Goal: Transaction & Acquisition: Purchase product/service

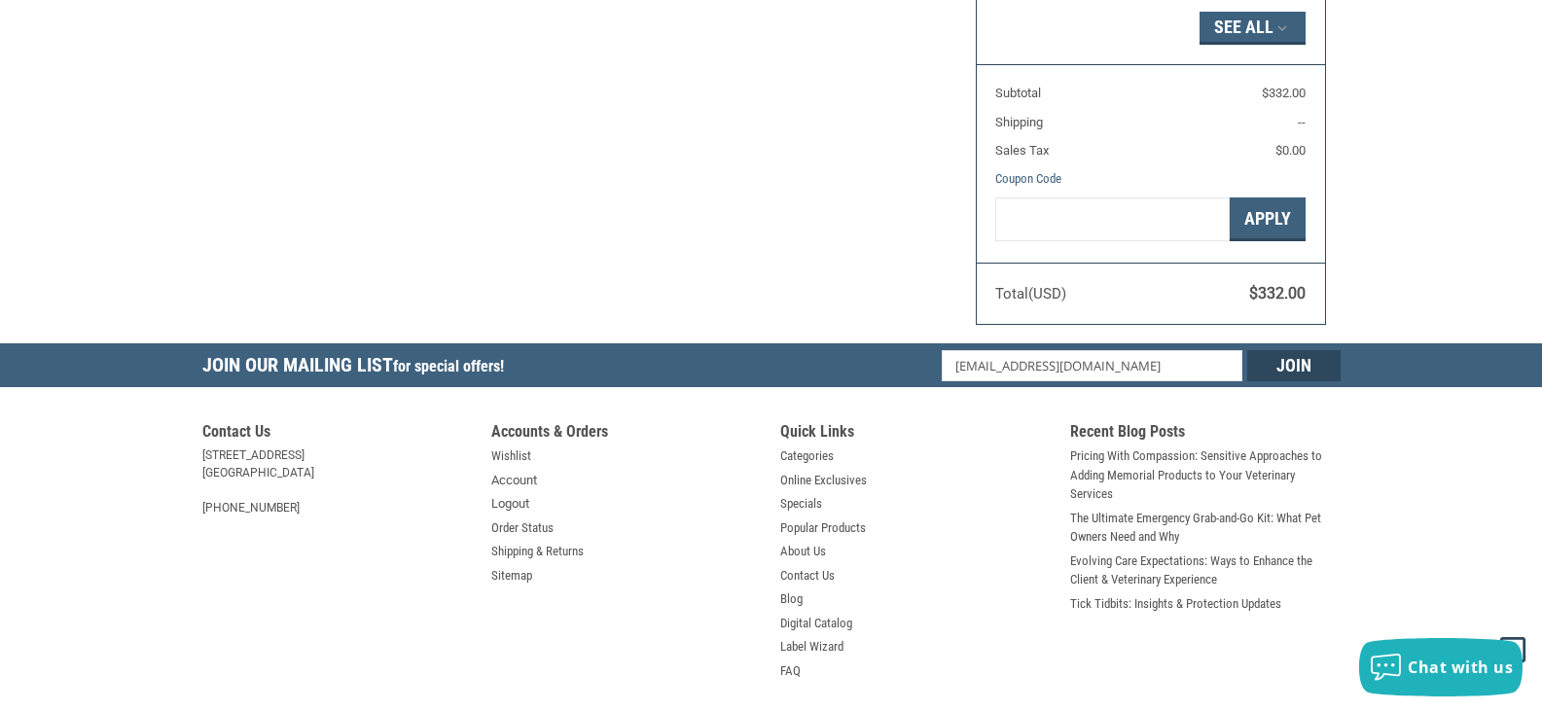
radio input "true"
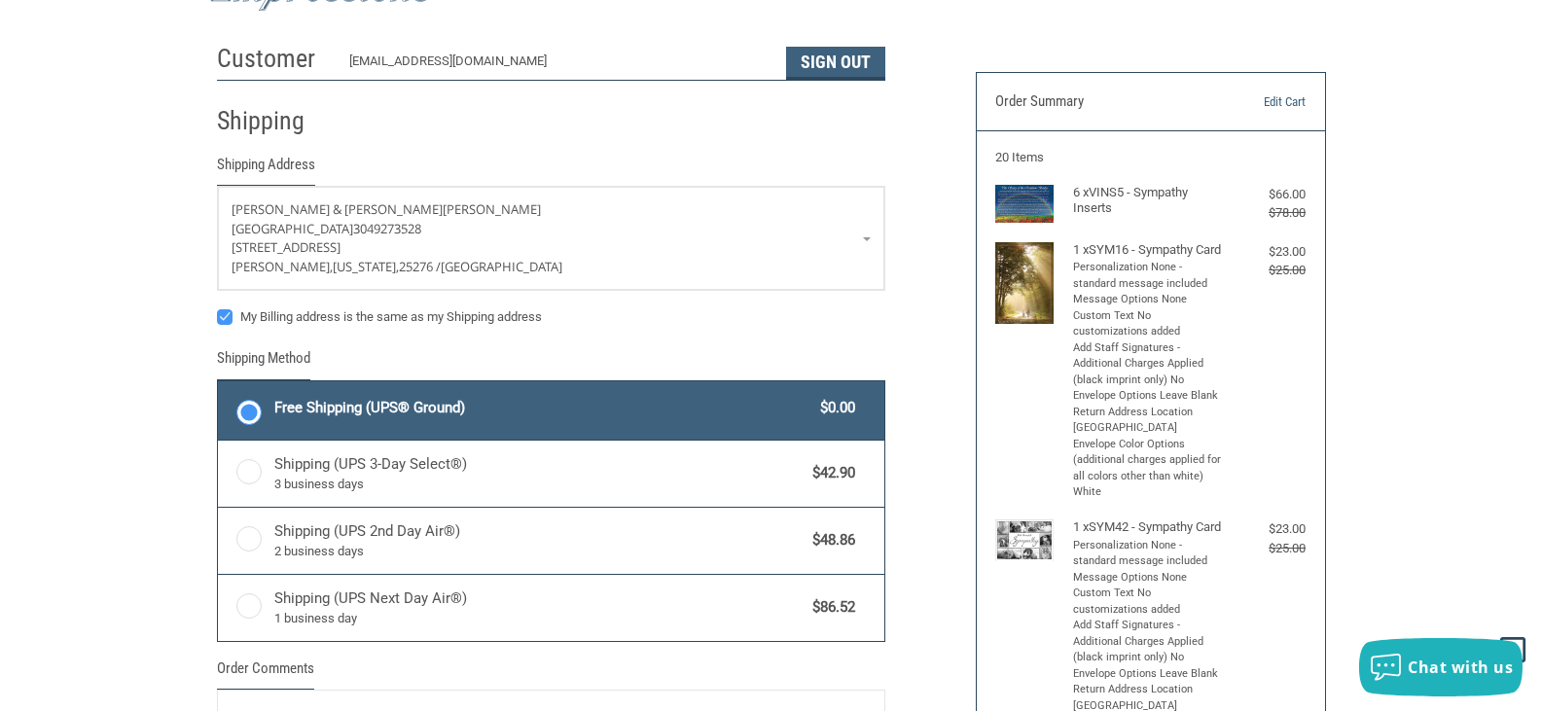
scroll to position [584, 0]
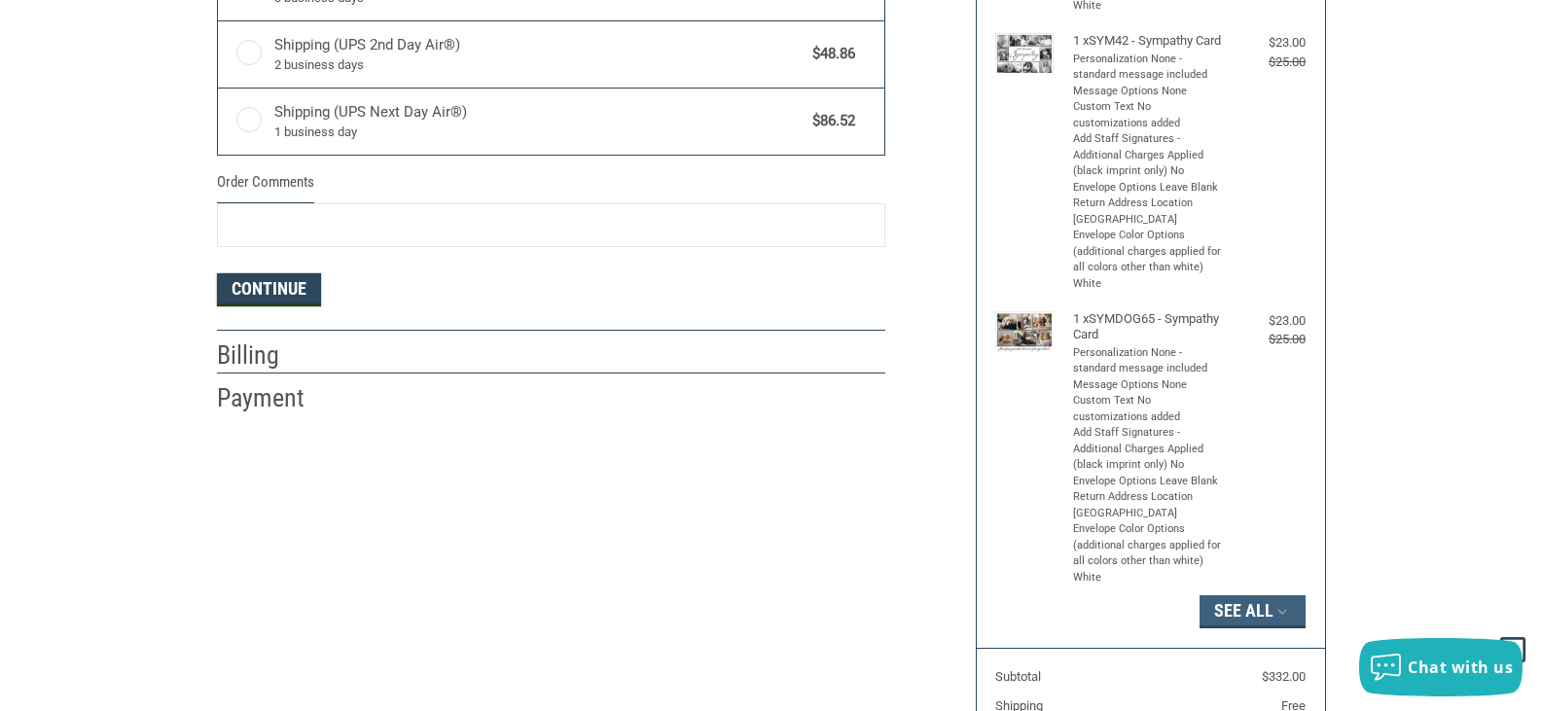
click at [281, 297] on button "Continue" at bounding box center [269, 289] width 104 height 33
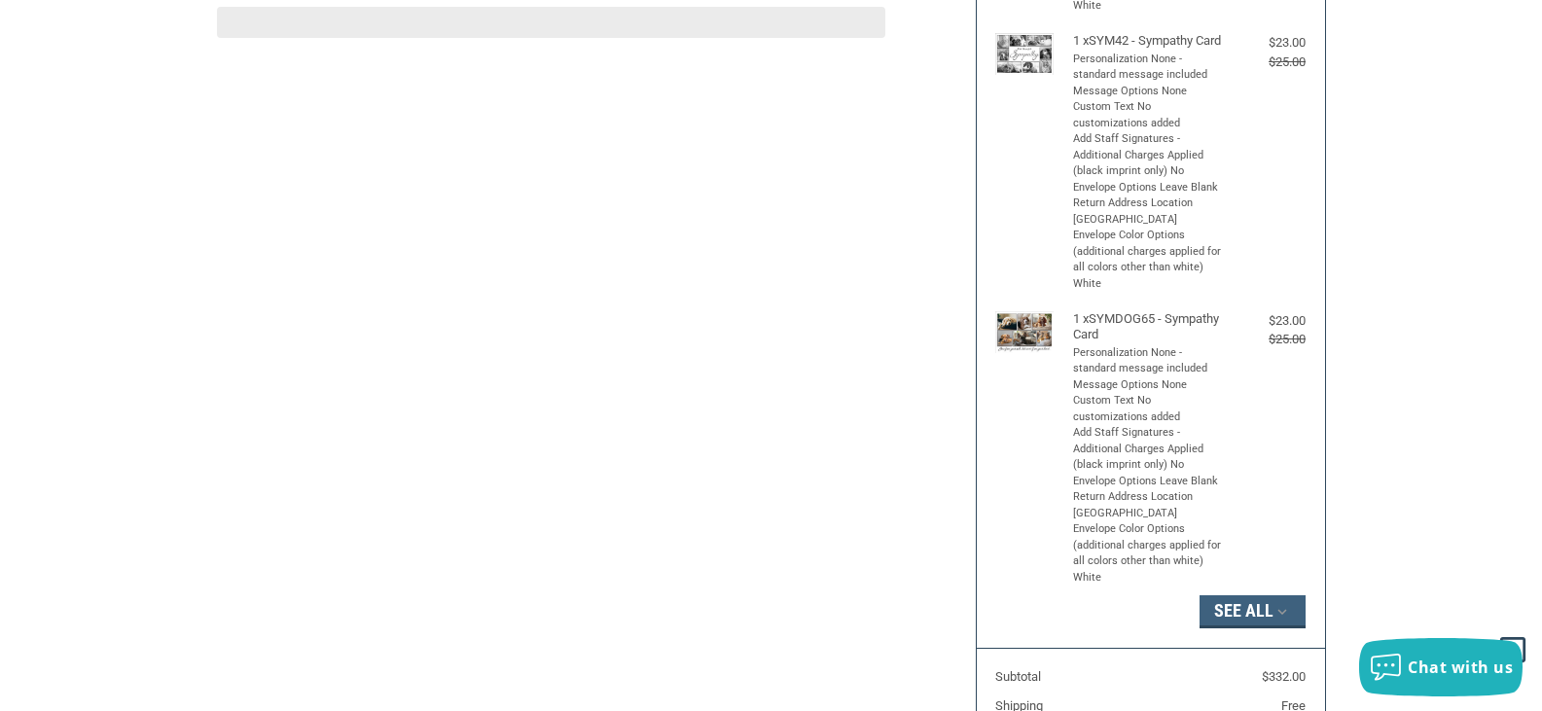
click at [255, 279] on div "Customer [EMAIL_ADDRESS][DOMAIN_NAME] Sign Out Shipping [PERSON_NAME] & [PERSON…" at bounding box center [771, 237] width 1138 height 1379
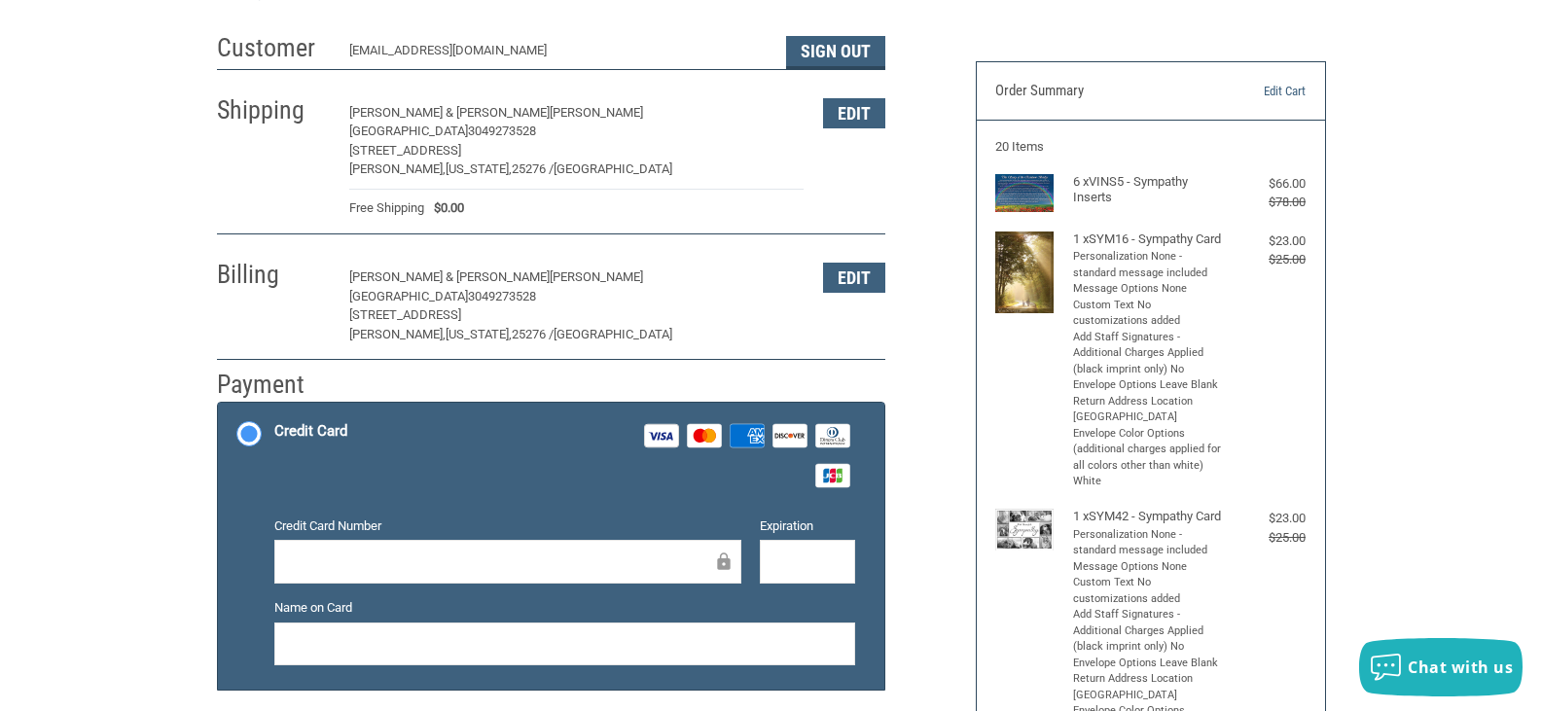
scroll to position [230, 0]
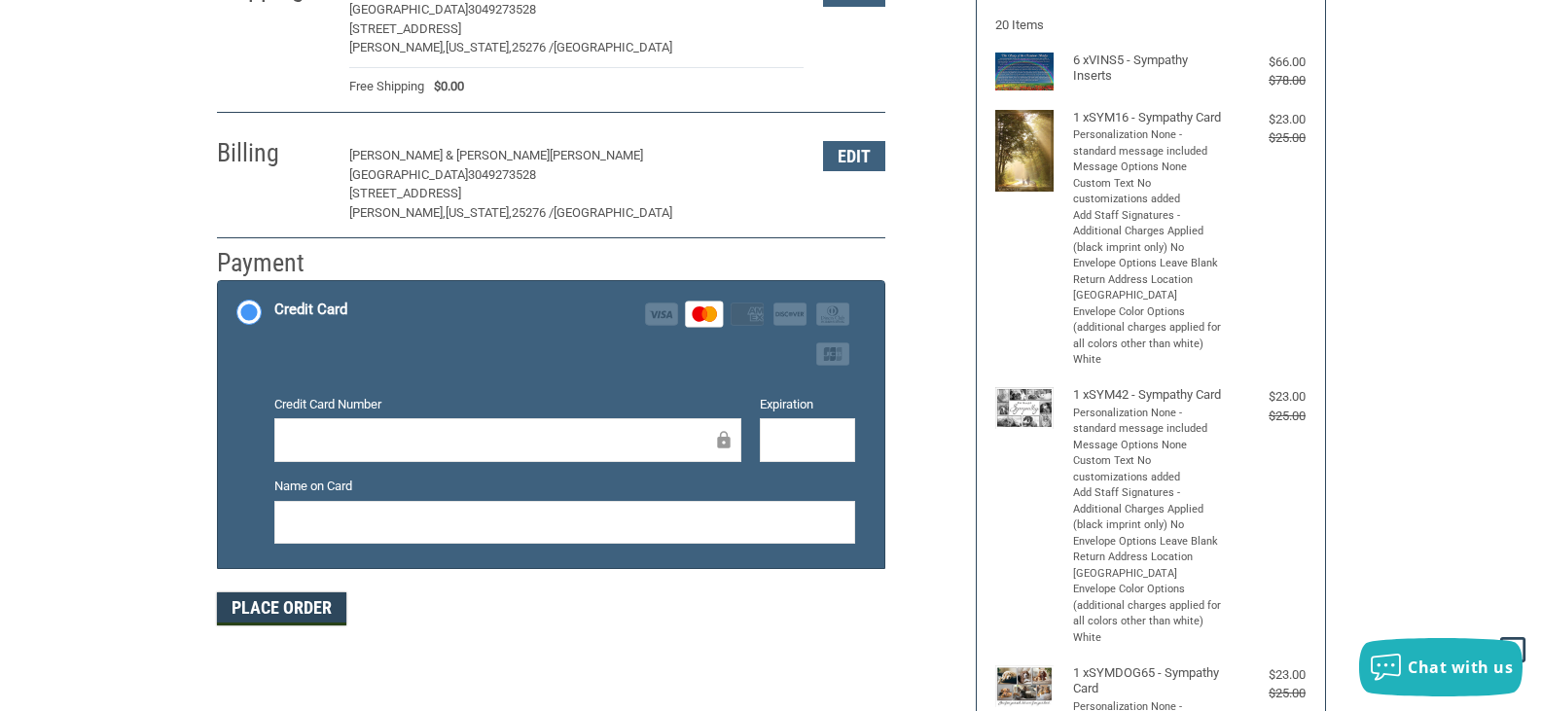
click at [335, 623] on button "Place Order" at bounding box center [281, 608] width 129 height 33
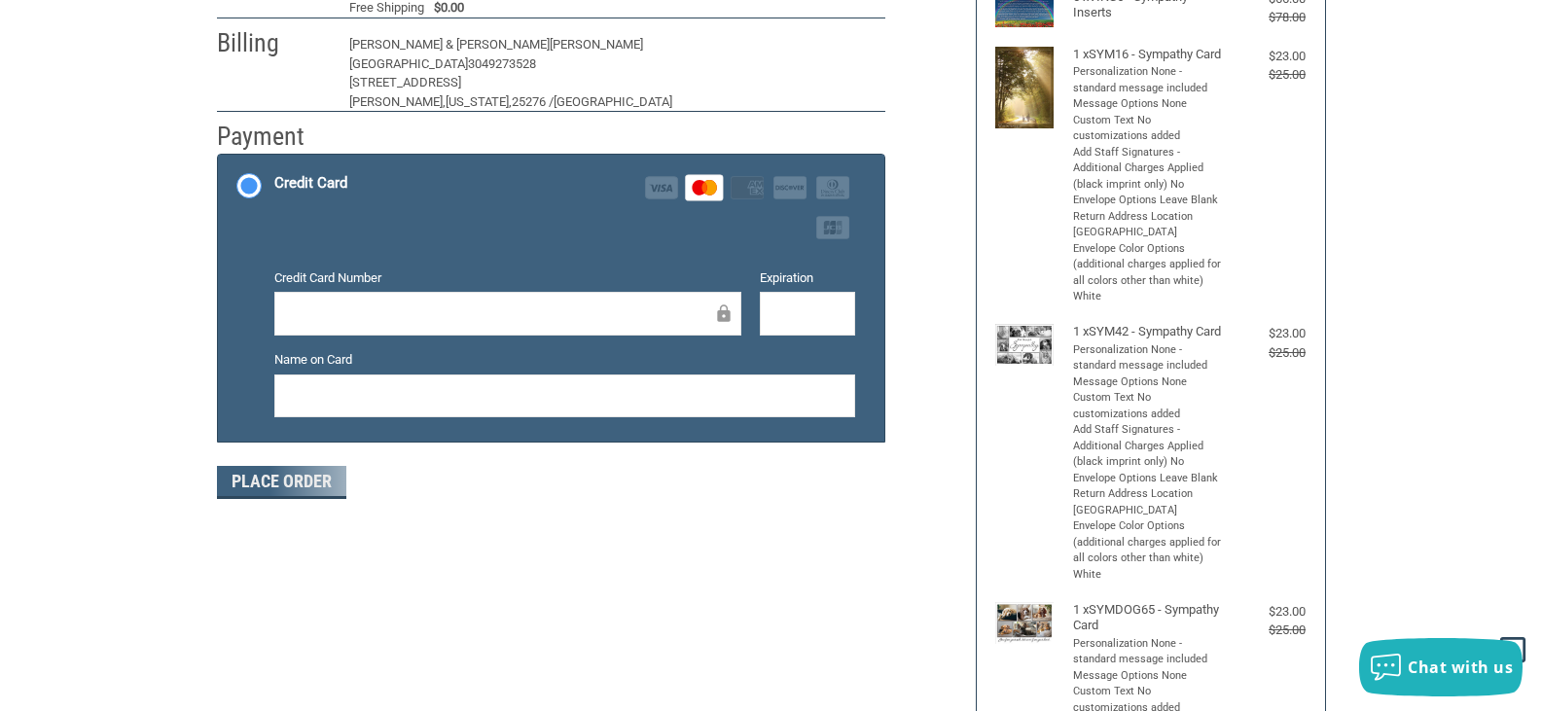
scroll to position [327, 0]
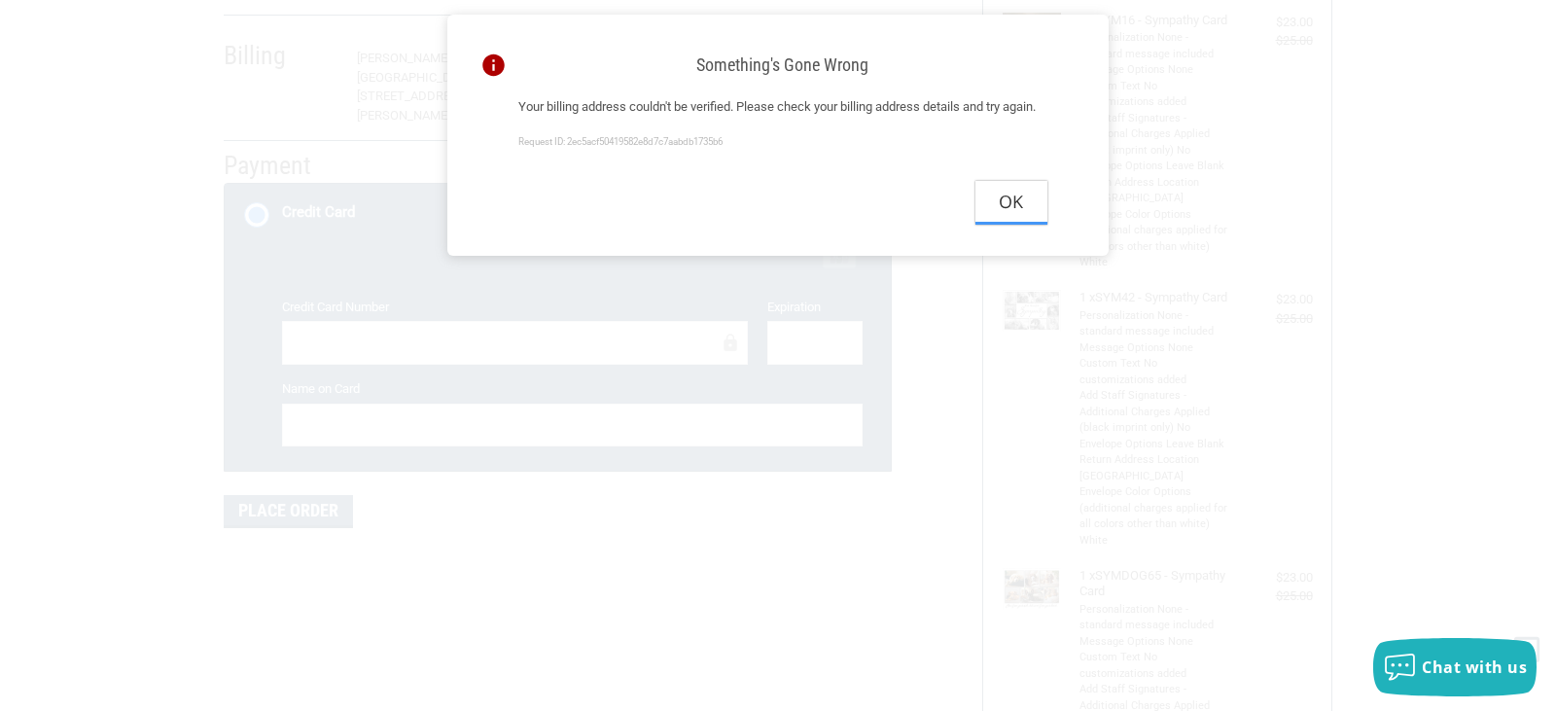
click at [1013, 225] on button "Ok" at bounding box center [1012, 203] width 72 height 44
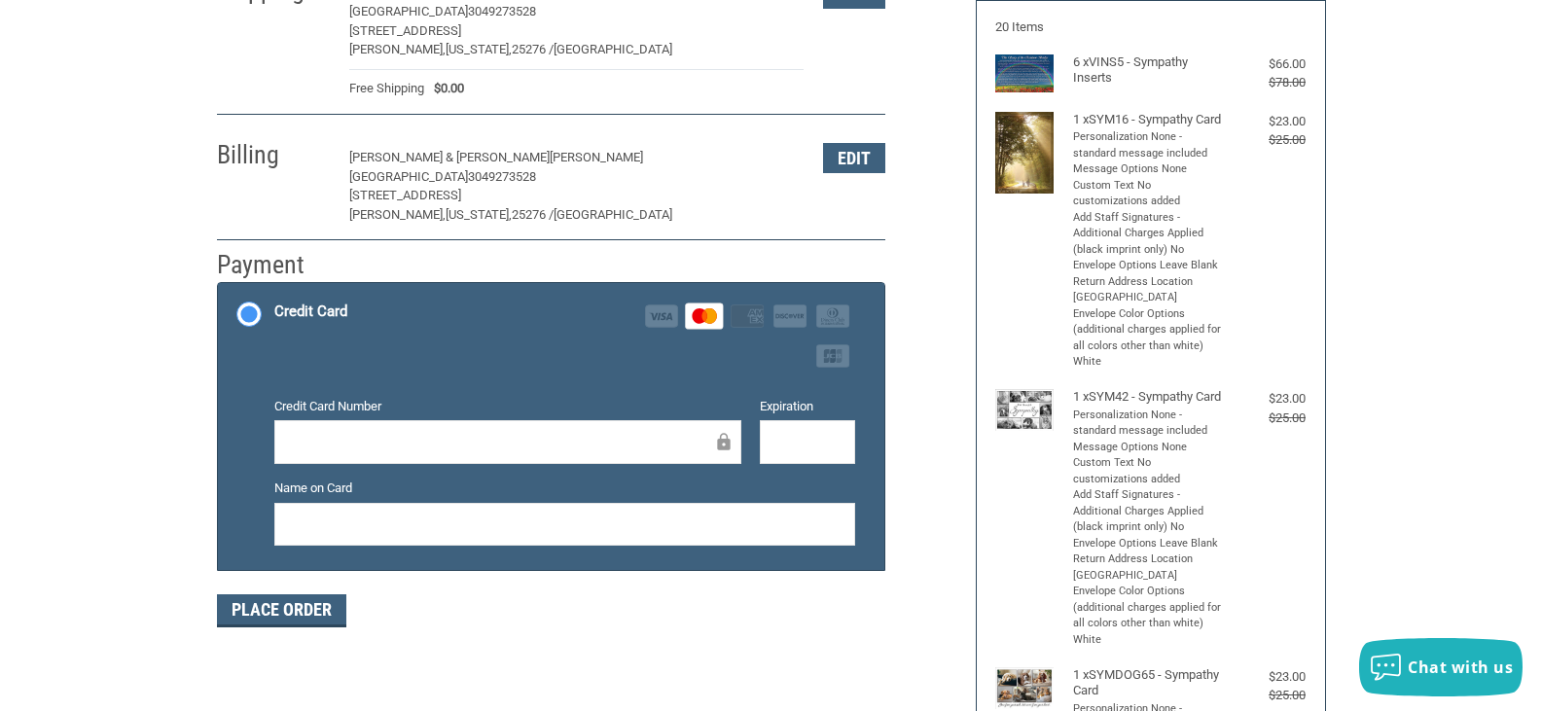
scroll to position [230, 0]
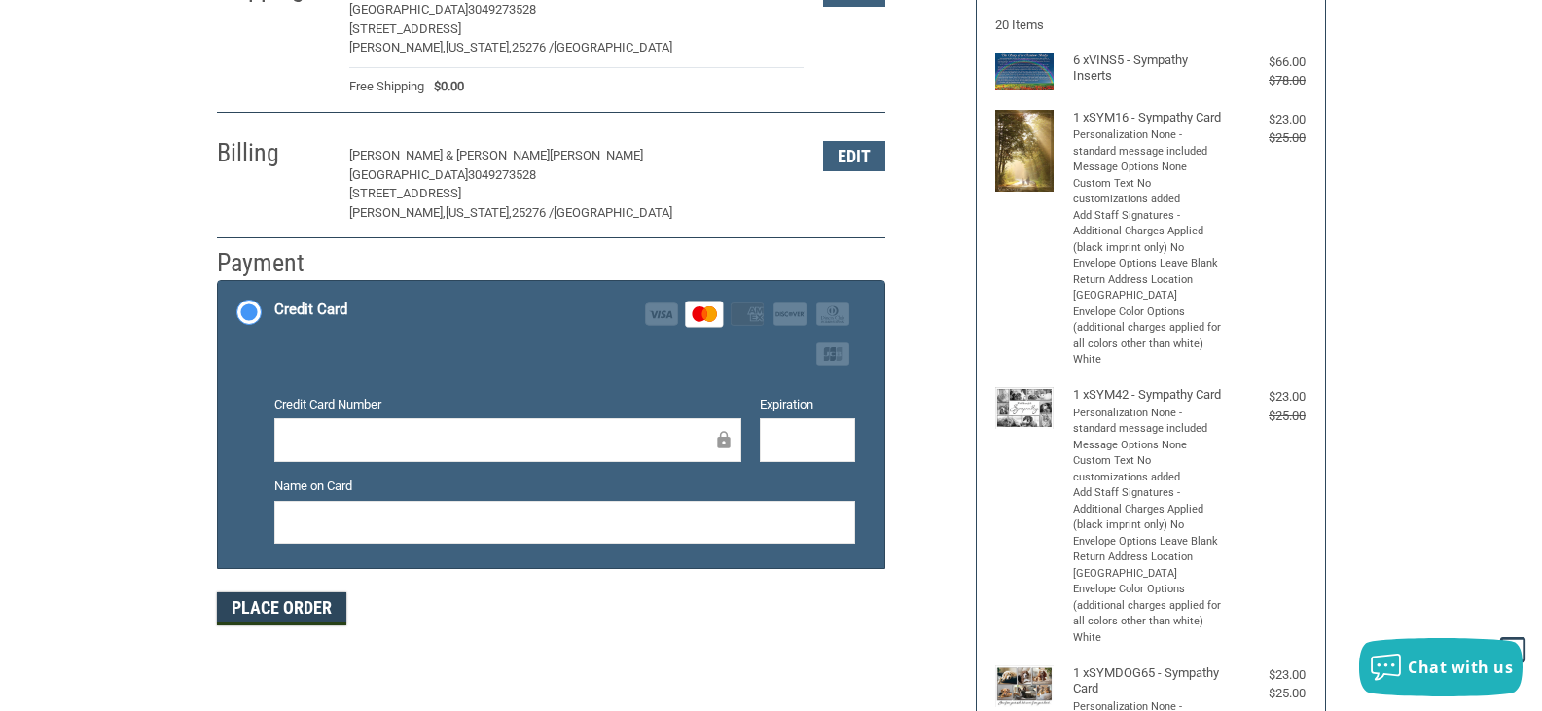
click at [336, 622] on button "Place Order" at bounding box center [281, 608] width 129 height 33
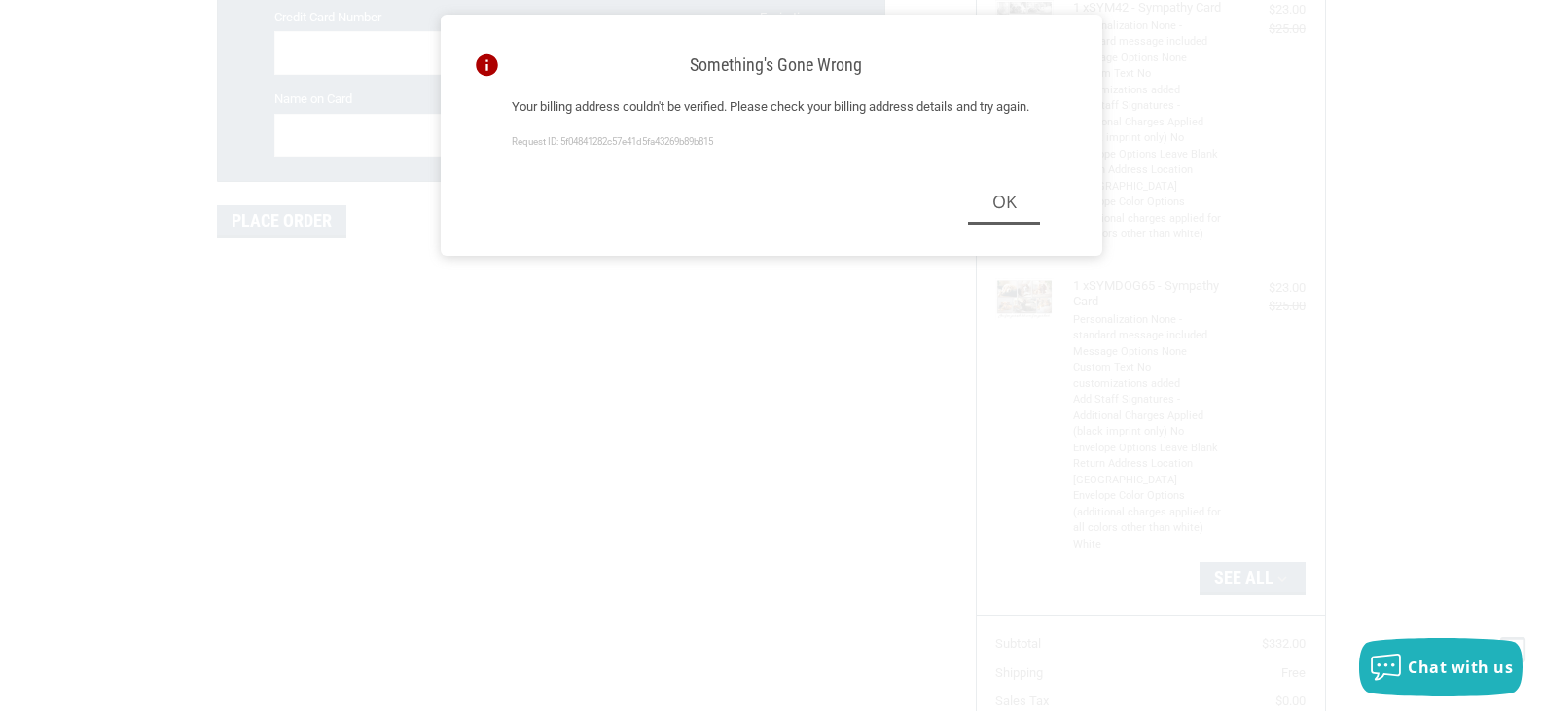
scroll to position [1166, 0]
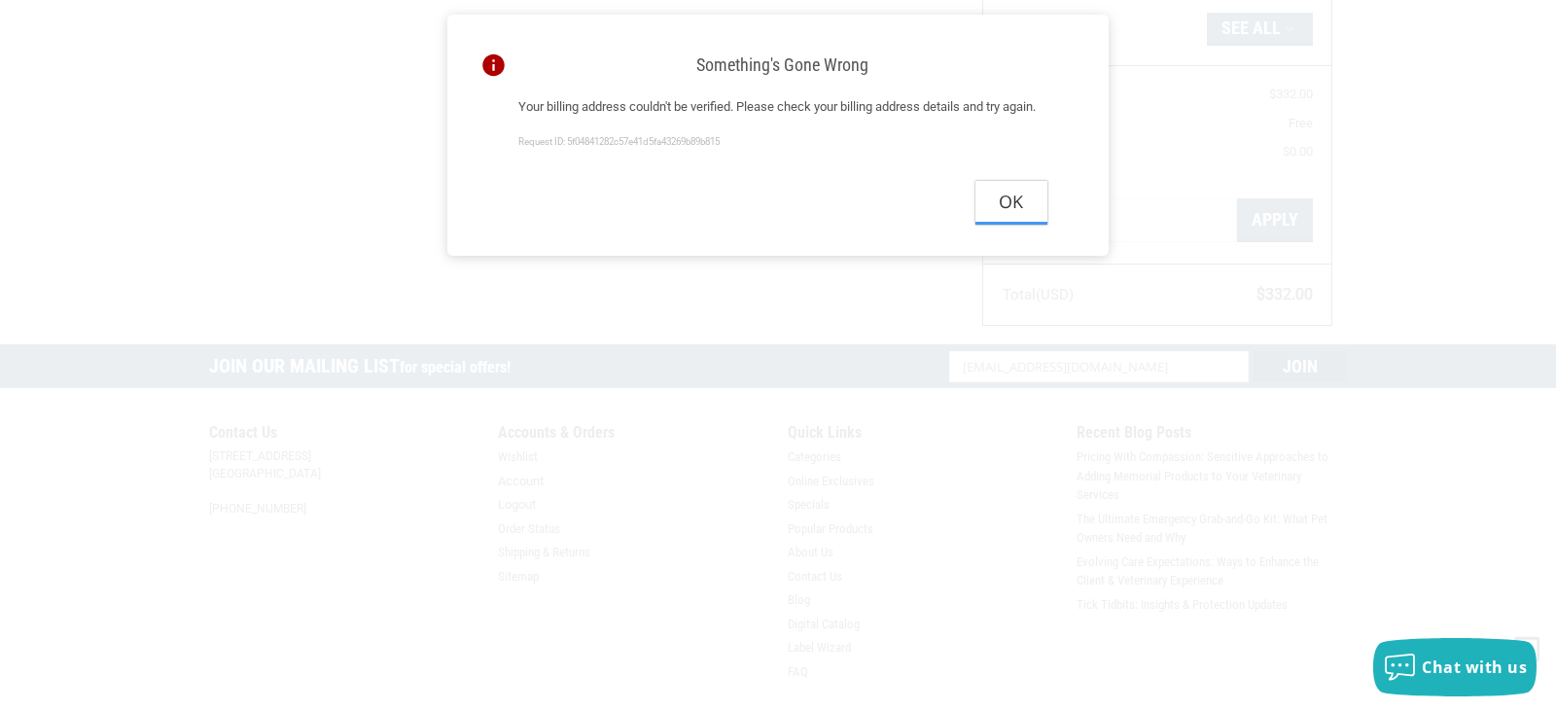
click at [1038, 225] on button "Ok" at bounding box center [1012, 203] width 72 height 44
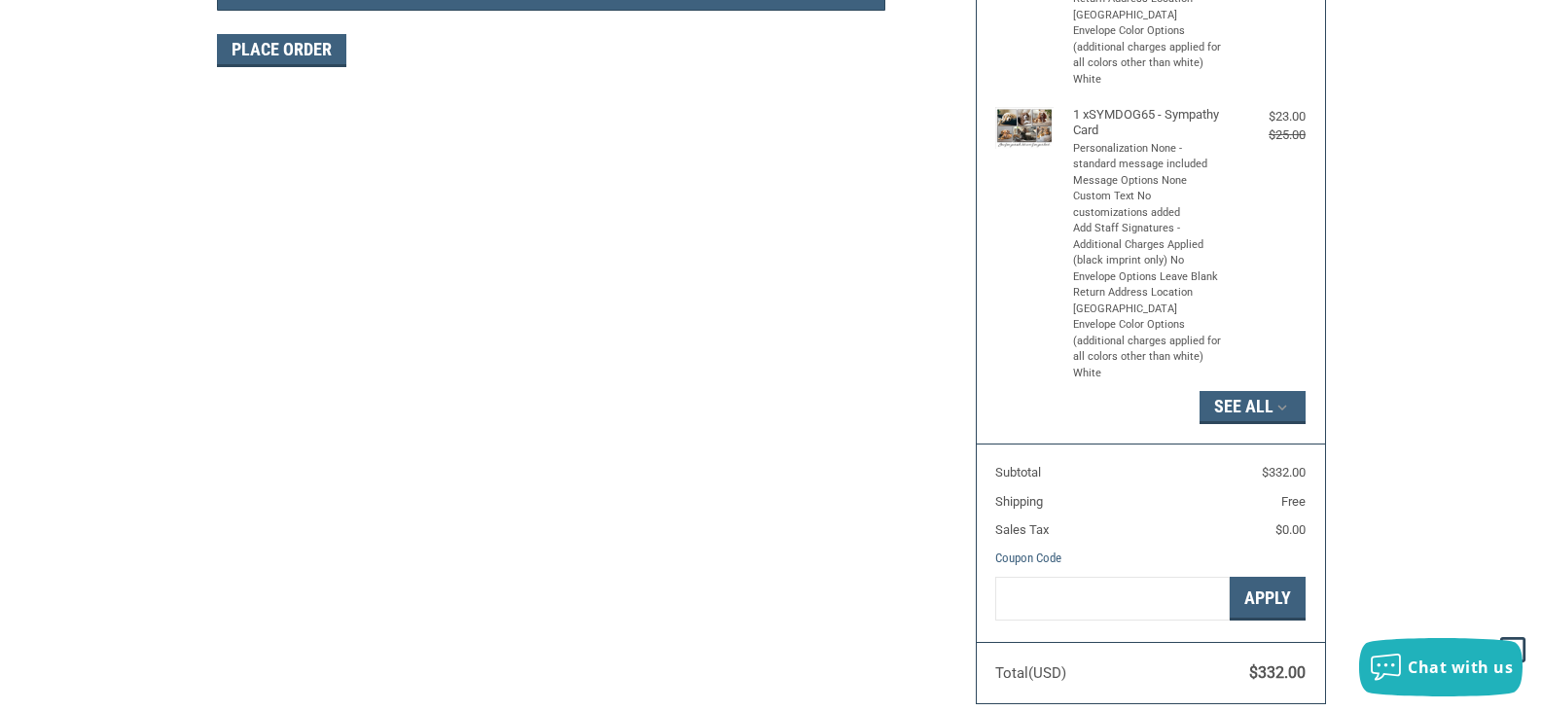
scroll to position [681, 0]
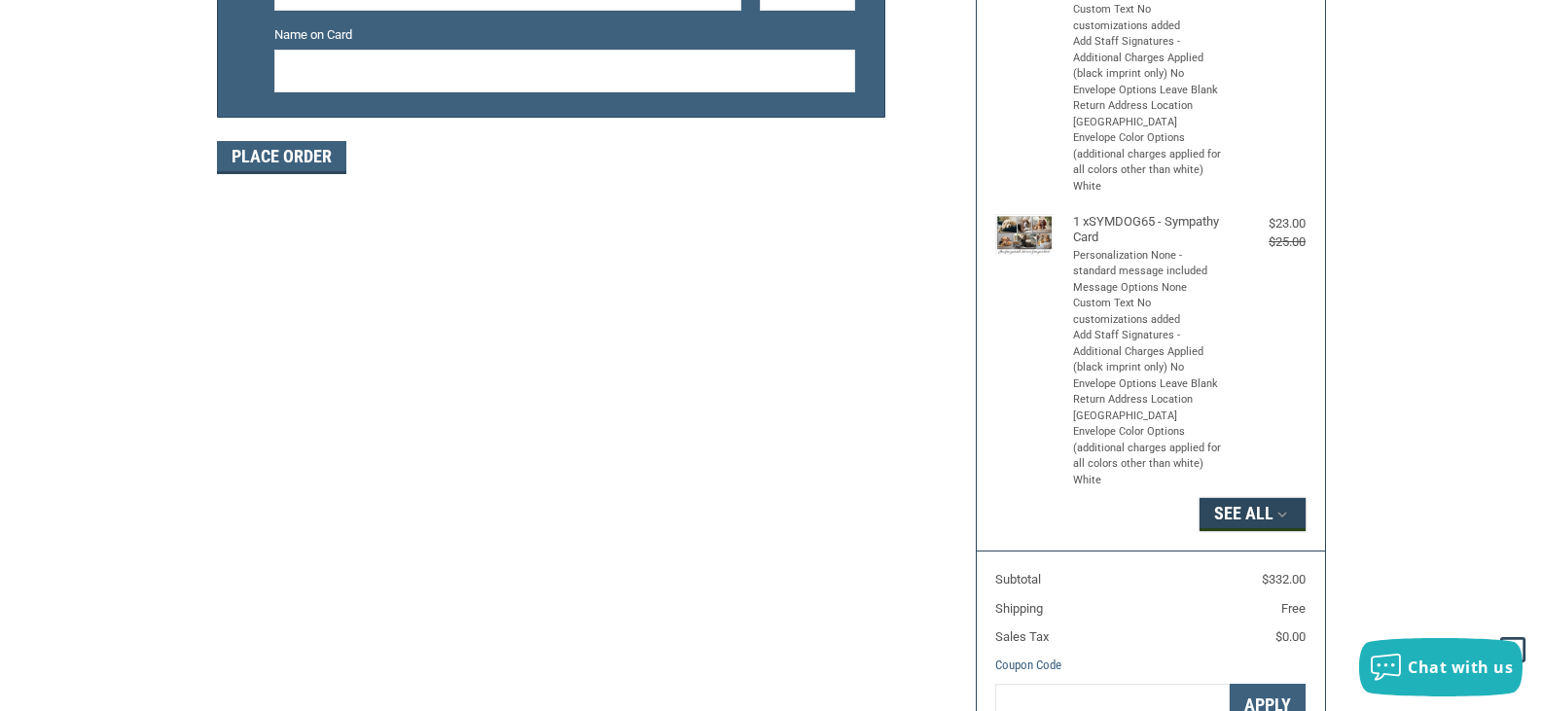
click at [1261, 531] on button "See All" at bounding box center [1252, 514] width 106 height 33
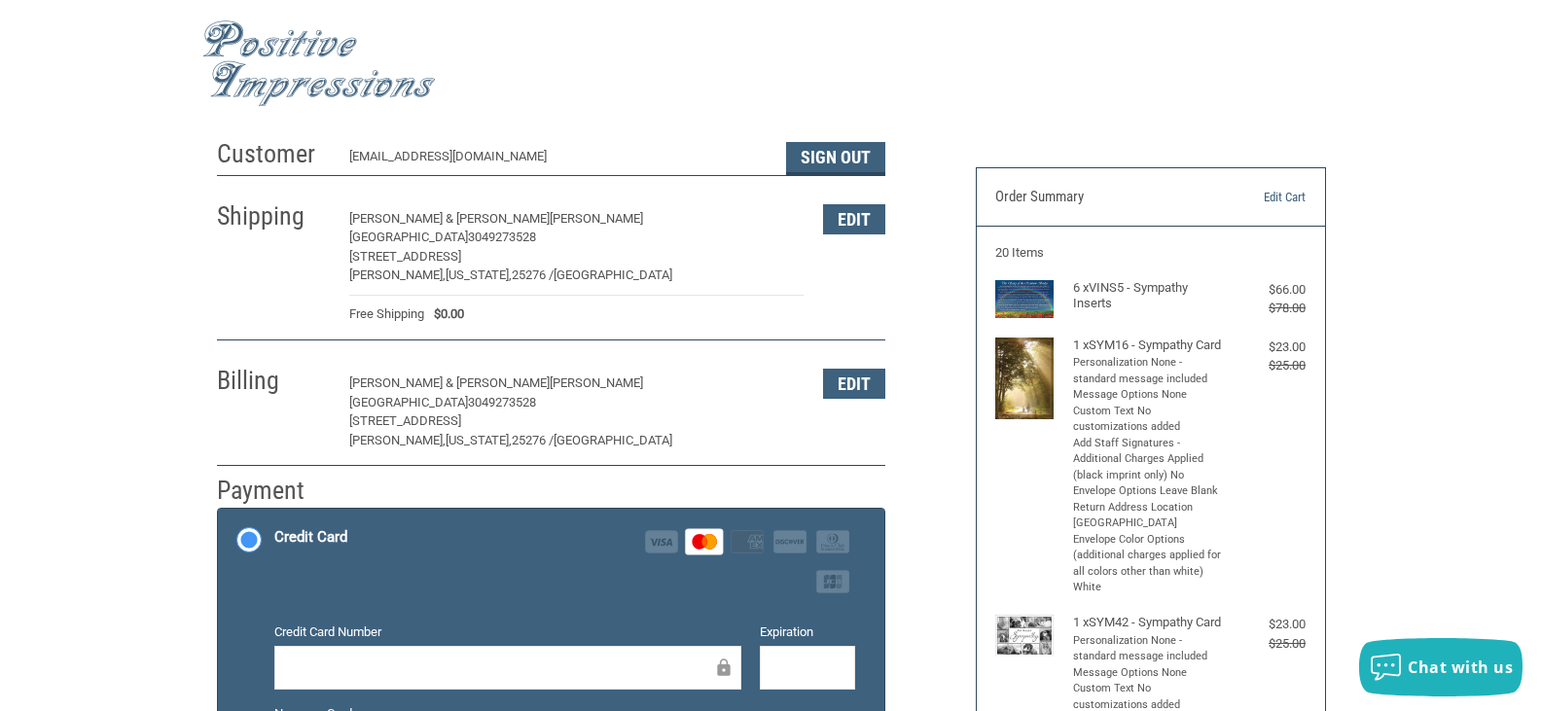
scroll to position [0, 0]
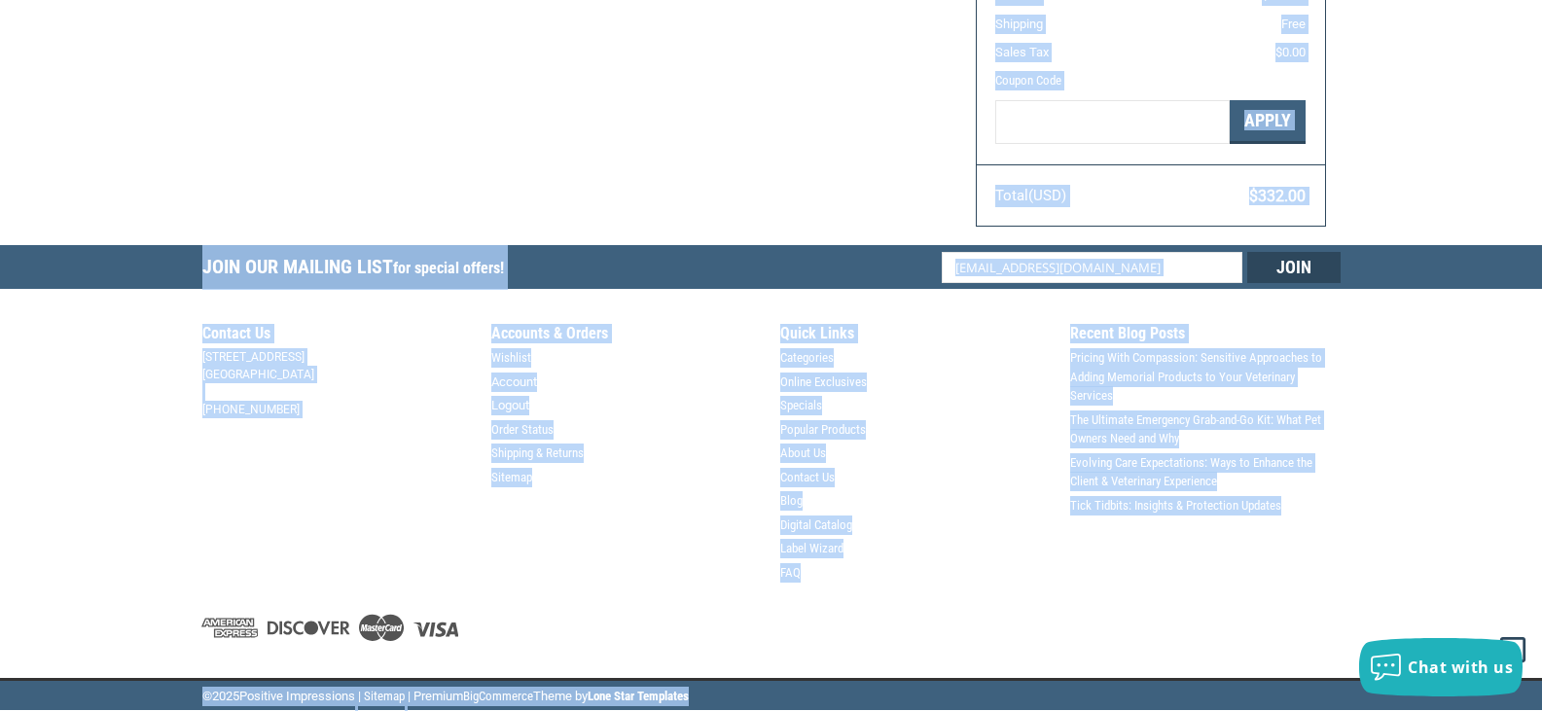
drag, startPoint x: 1226, startPoint y: 305, endPoint x: 1177, endPoint y: 377, distance: 86.9
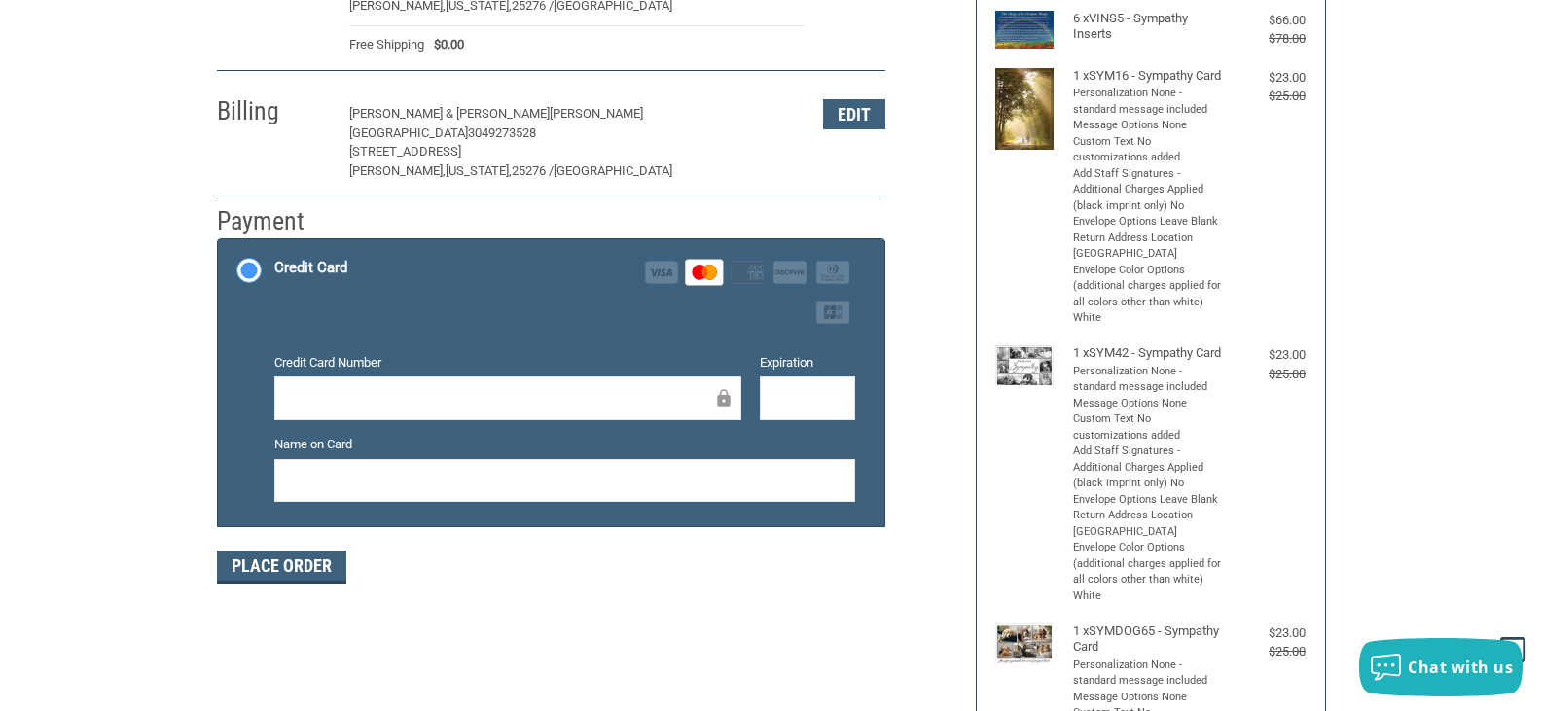
scroll to position [58, 0]
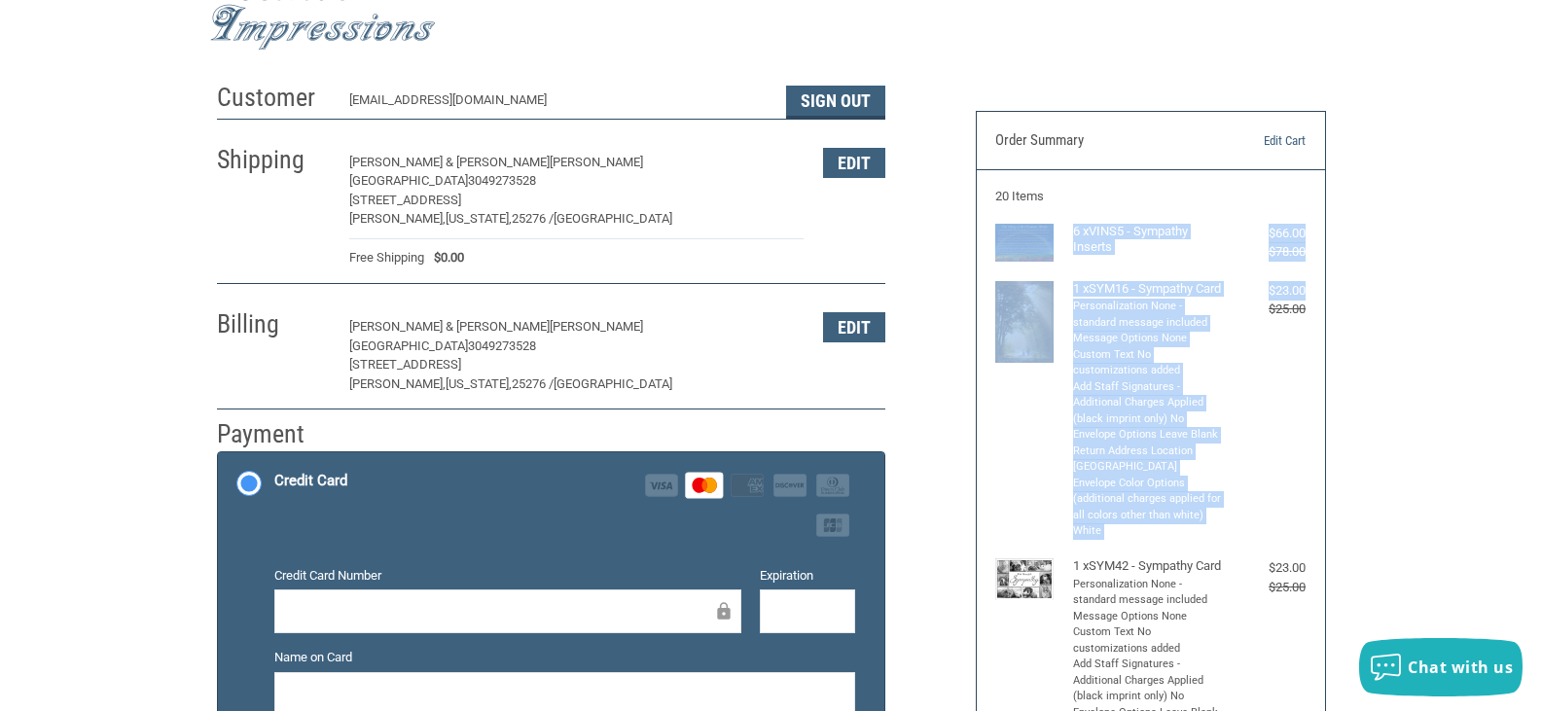
drag, startPoint x: 1241, startPoint y: 172, endPoint x: 1327, endPoint y: 300, distance: 153.5
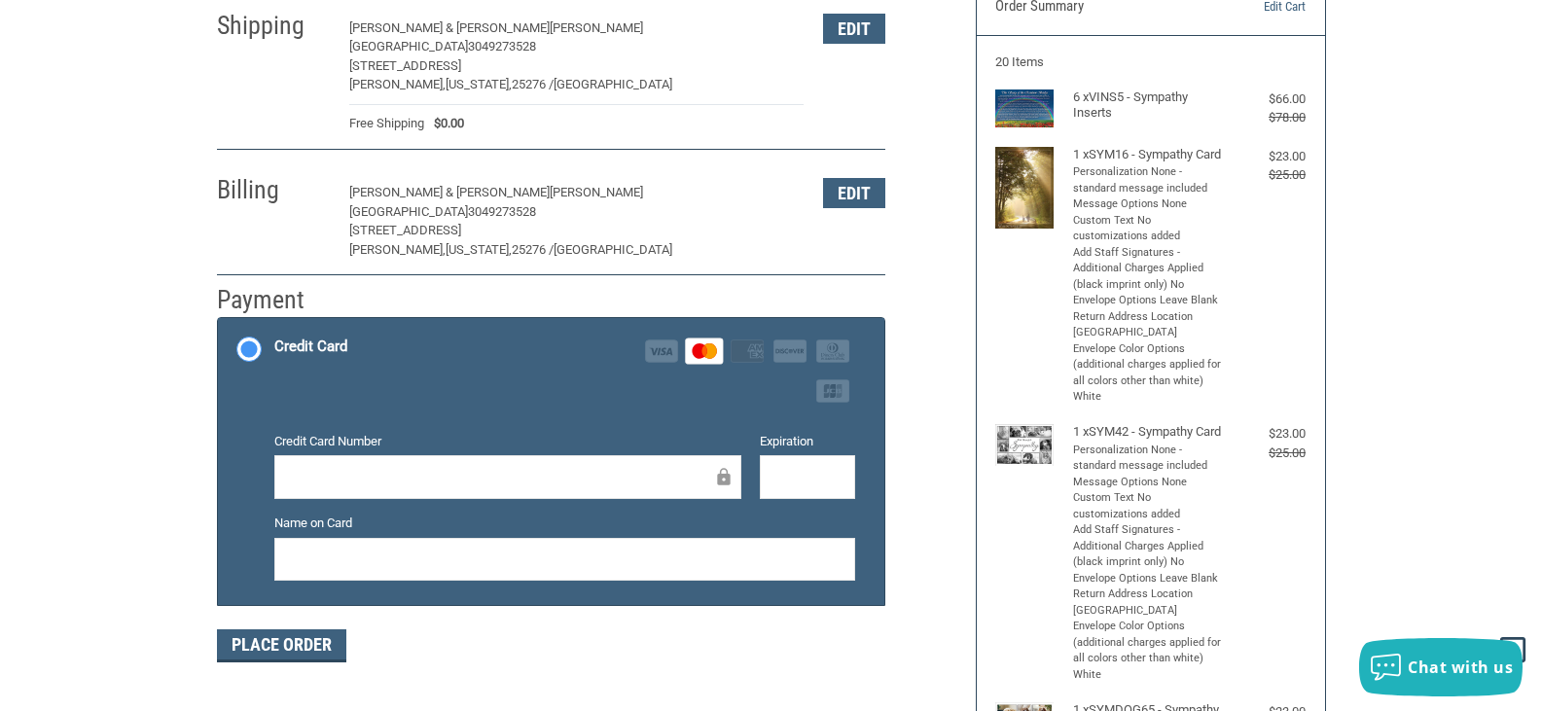
scroll to position [97, 0]
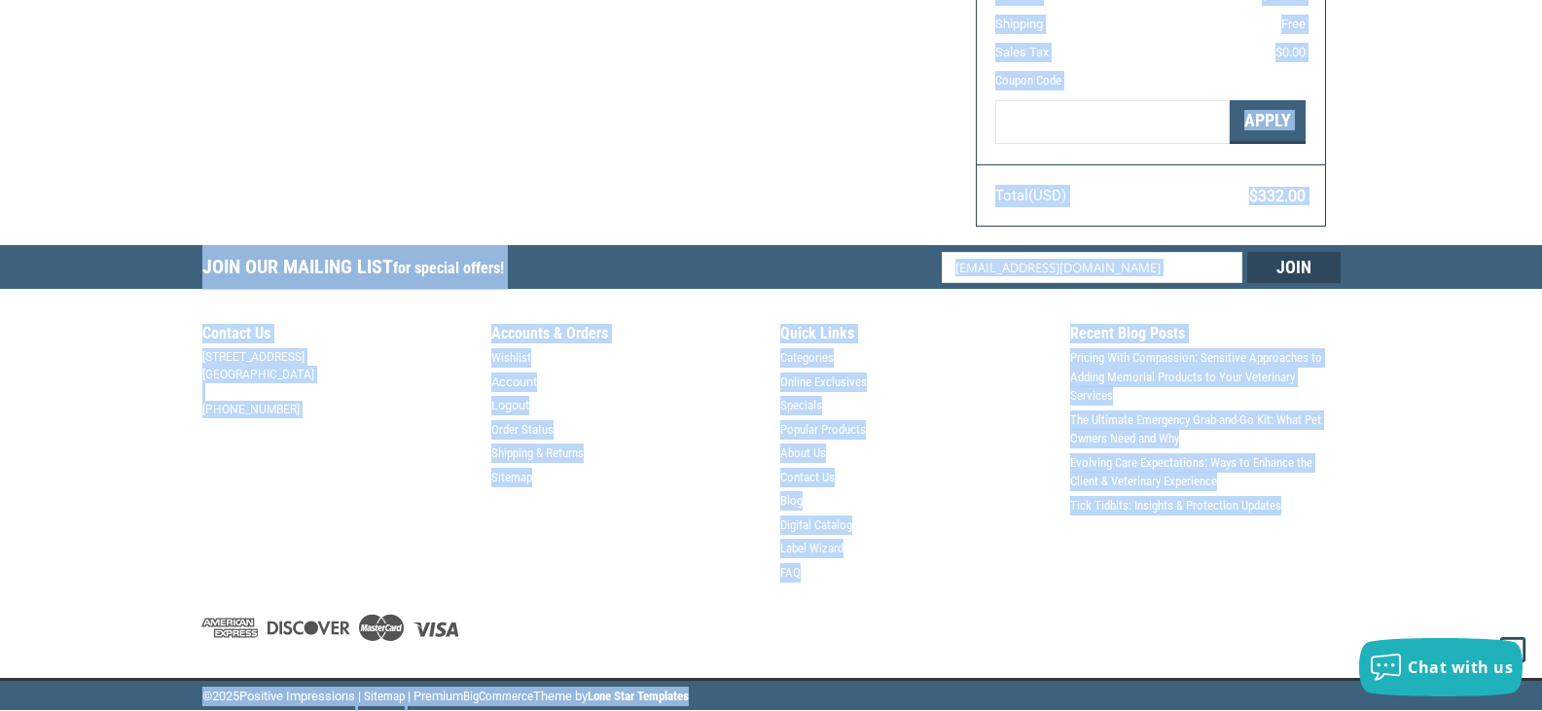
drag, startPoint x: 1068, startPoint y: 188, endPoint x: 1232, endPoint y: 757, distance: 592.3
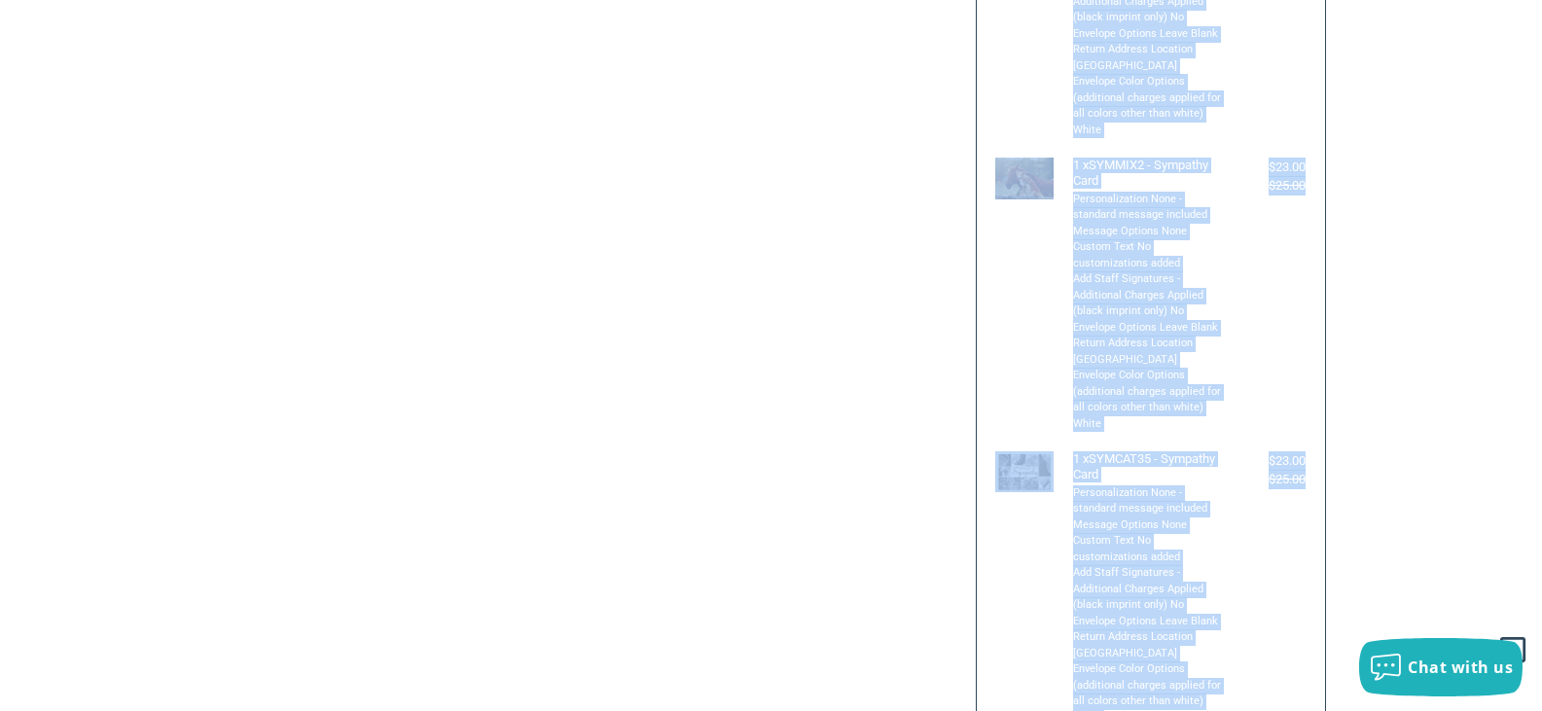
click at [1368, 334] on div "Customer [EMAIL_ADDRESS][DOMAIN_NAME] Sign Out Shipping [PERSON_NAME] & [PERSON…" at bounding box center [771, 288] width 1542 height 2377
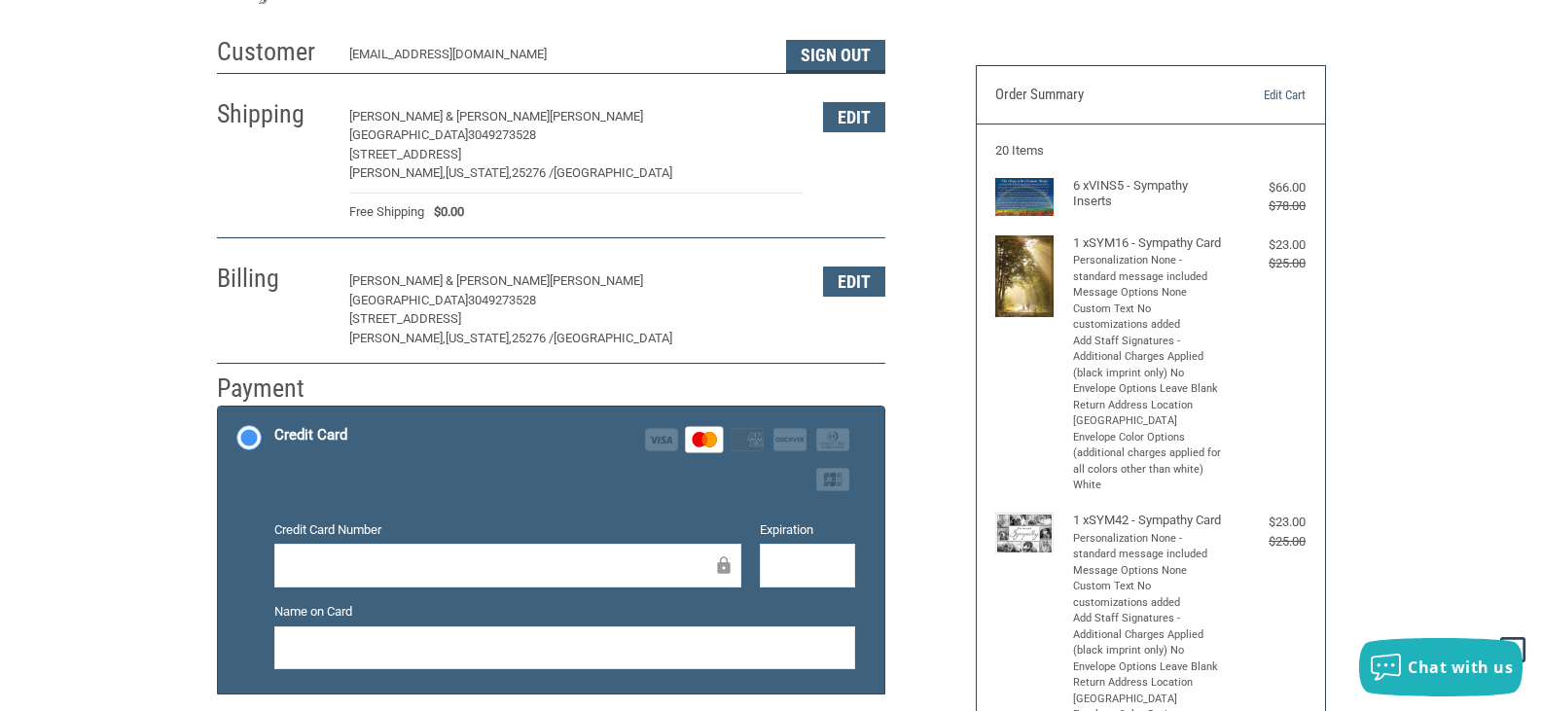
scroll to position [0, 0]
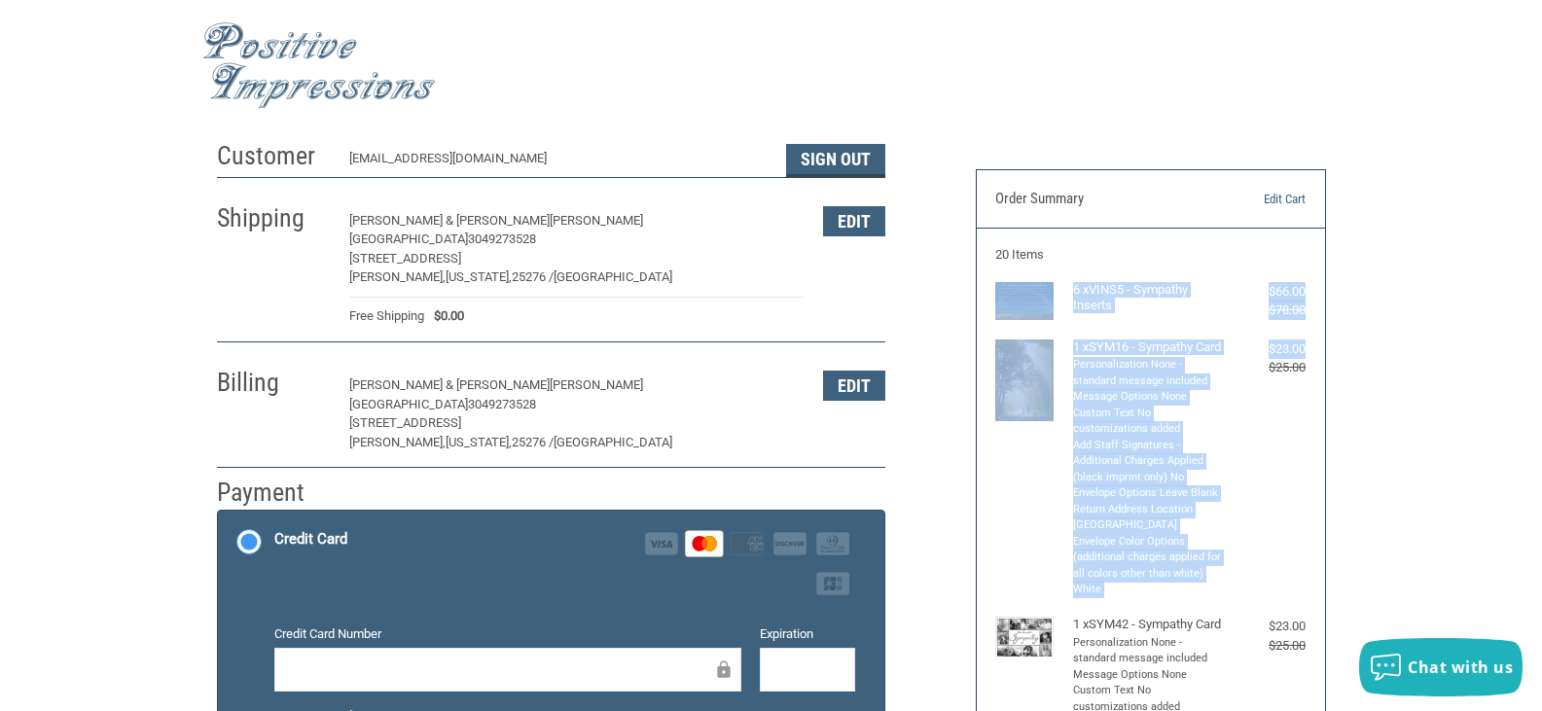
drag, startPoint x: 1074, startPoint y: 290, endPoint x: 1257, endPoint y: 372, distance: 200.3
click at [1176, 373] on li "Personalization None - standard message included" at bounding box center [1148, 373] width 151 height 32
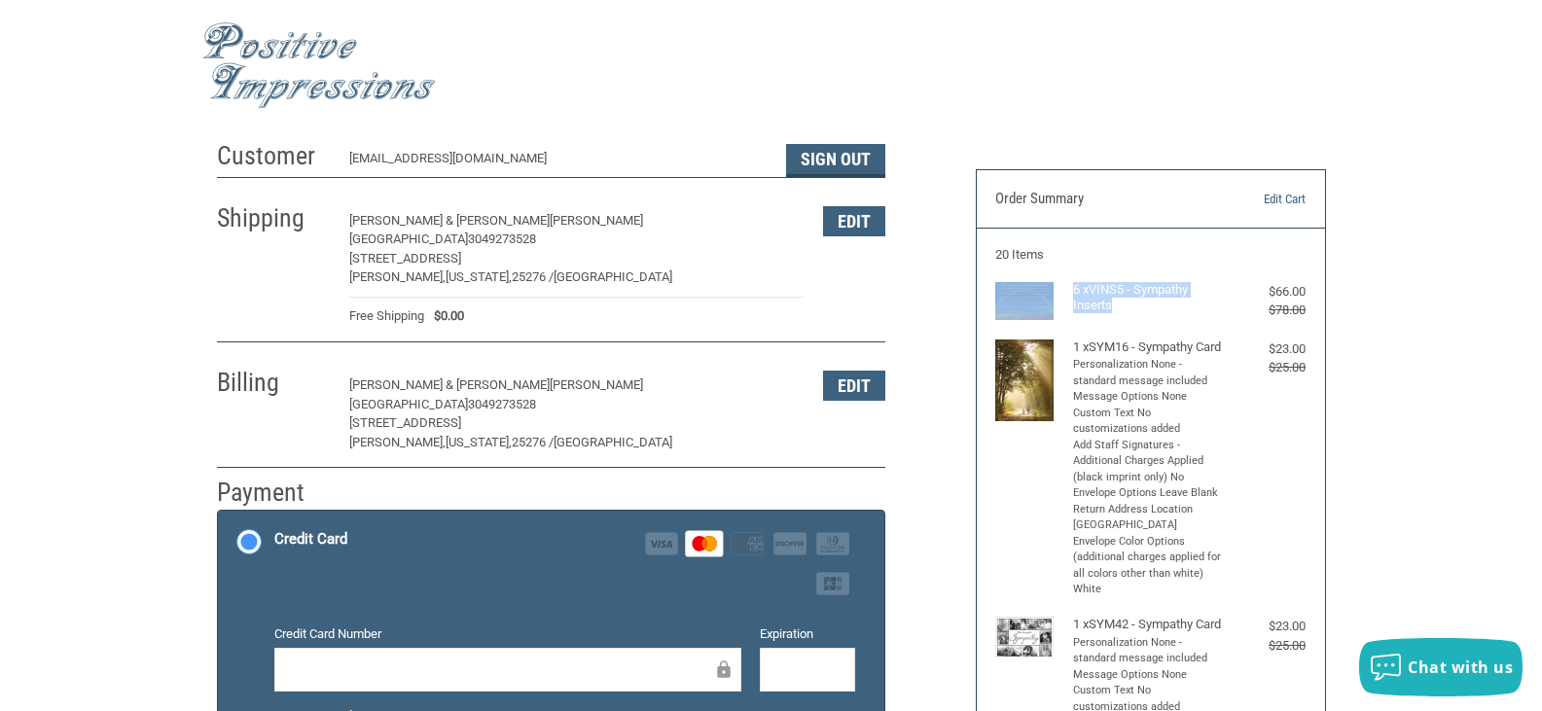
drag, startPoint x: 1061, startPoint y: 290, endPoint x: 1111, endPoint y: 310, distance: 53.6
click at [1111, 310] on div "6 x VINS5 - Sympathy Inserts $66.00 $78.00" at bounding box center [1150, 301] width 310 height 38
click at [1131, 320] on div "6 x VINS5 - Sympathy Inserts" at bounding box center [1151, 301] width 156 height 38
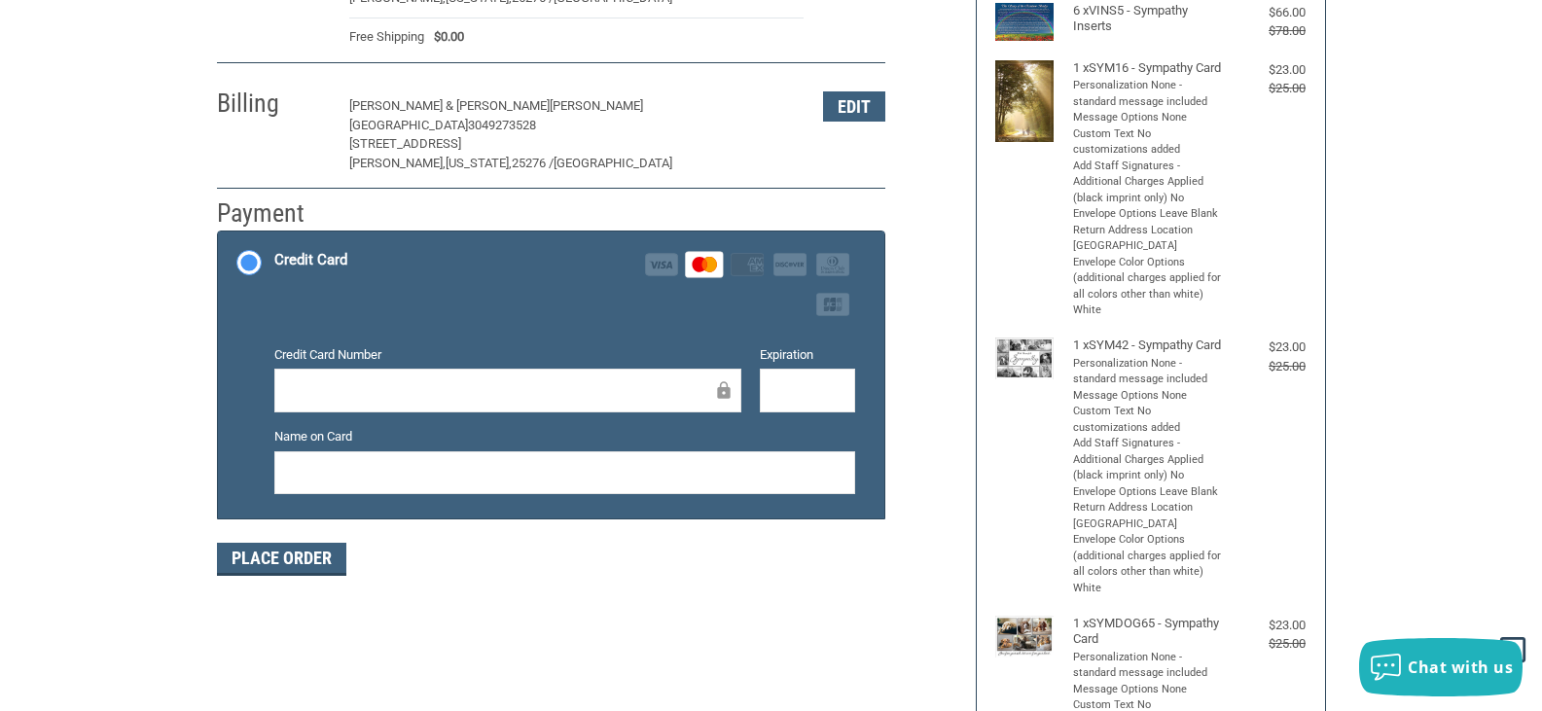
scroll to position [389, 0]
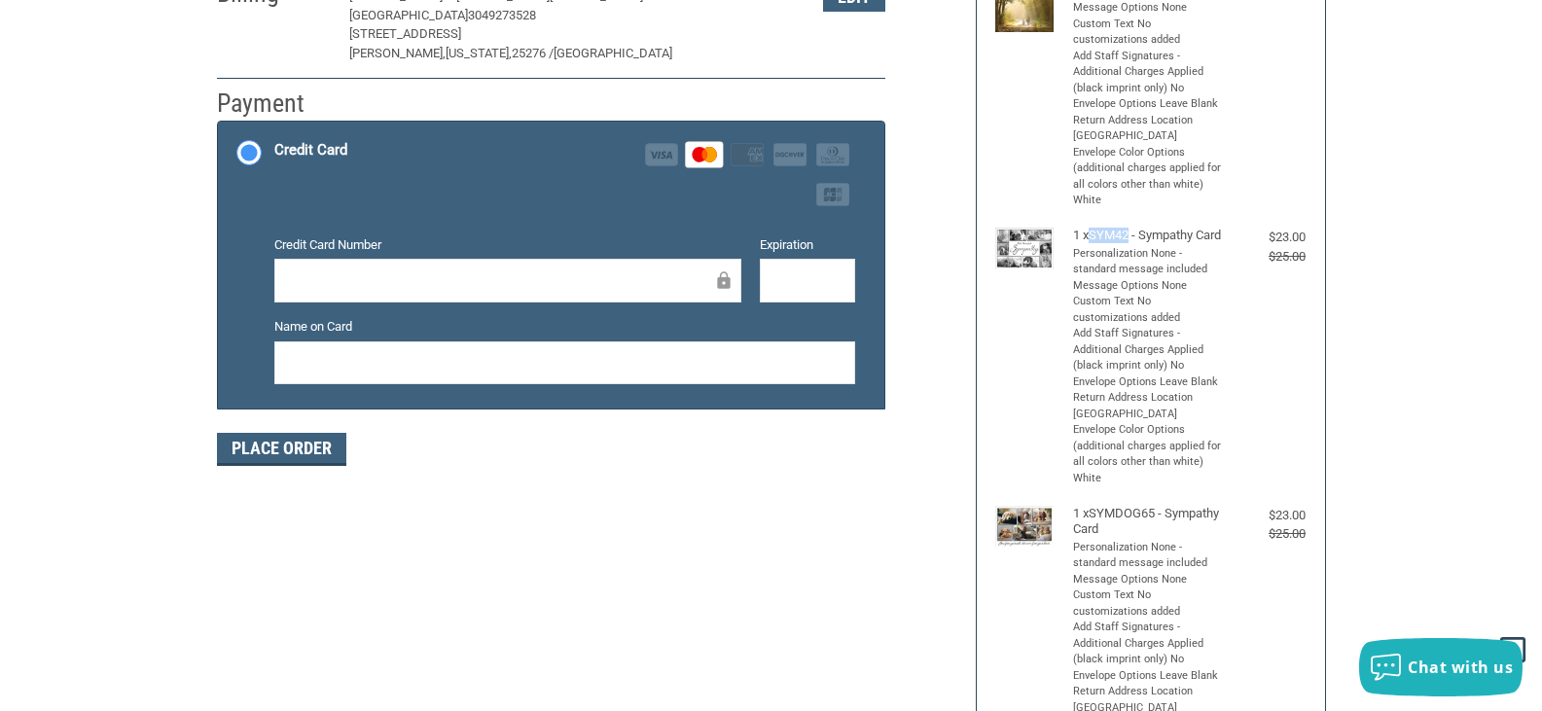
drag, startPoint x: 1090, startPoint y: 252, endPoint x: 1134, endPoint y: 254, distance: 43.8
click at [1134, 243] on h4 "1 x SYM42 - Sympathy Card" at bounding box center [1148, 236] width 151 height 16
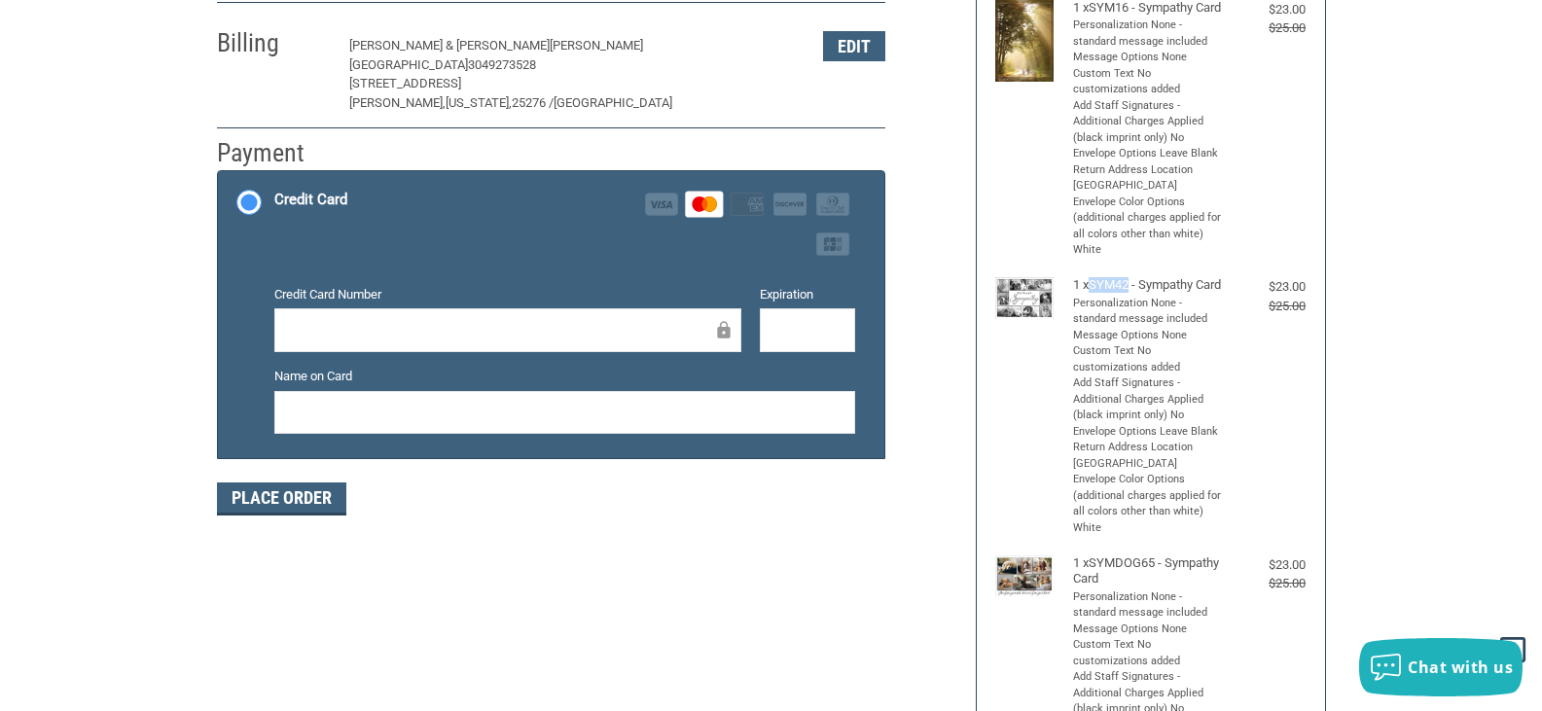
scroll to position [292, 0]
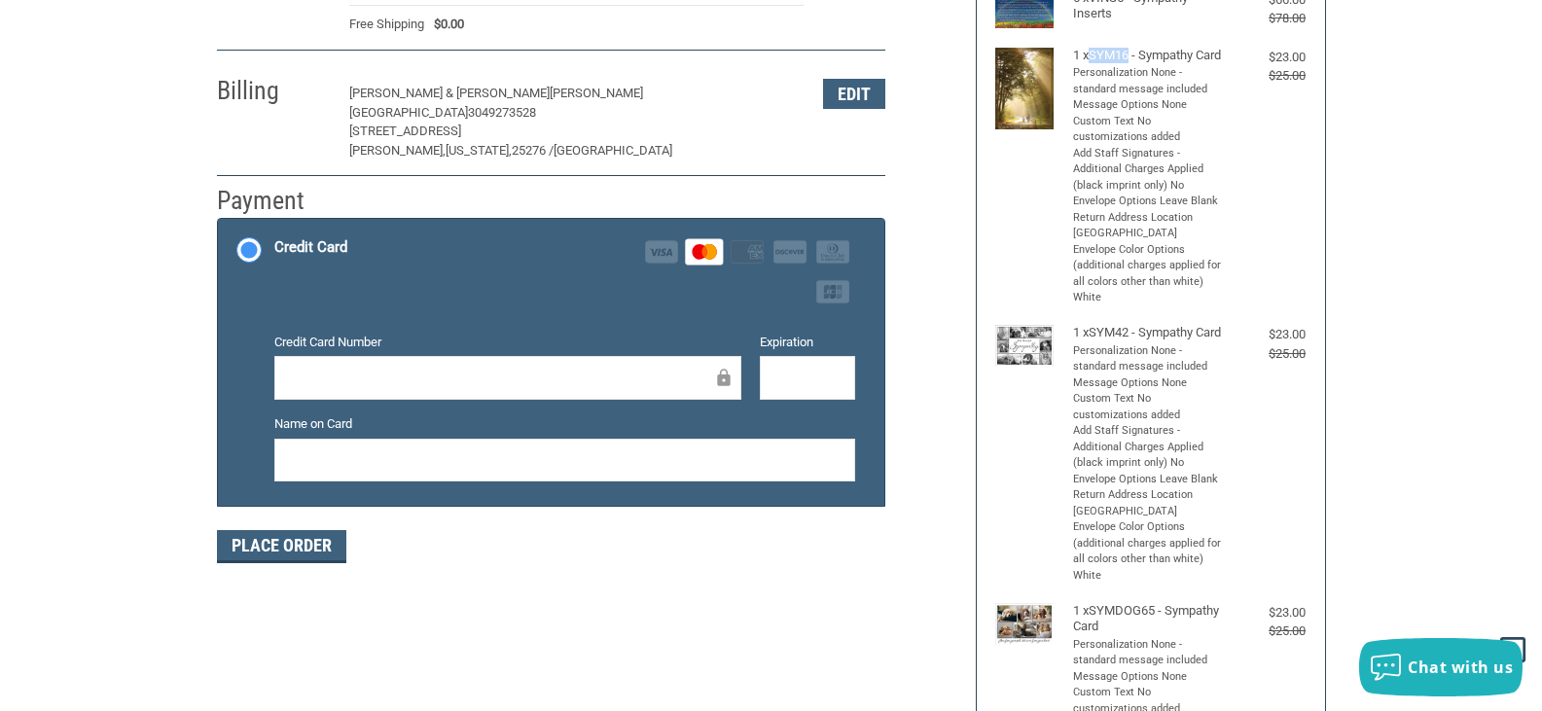
drag, startPoint x: 1088, startPoint y: 60, endPoint x: 1132, endPoint y: 59, distance: 43.8
click at [1132, 59] on h4 "1 x SYM16 - Sympathy Card" at bounding box center [1148, 56] width 151 height 16
click at [1149, 306] on li "Envelope Color Options (additional charges applied for all colors other than wh…" at bounding box center [1148, 274] width 151 height 64
drag, startPoint x: 1094, startPoint y: 346, endPoint x: 1133, endPoint y: 348, distance: 39.0
click at [1133, 340] on h4 "1 x SYM42 - Sympathy Card" at bounding box center [1148, 333] width 151 height 16
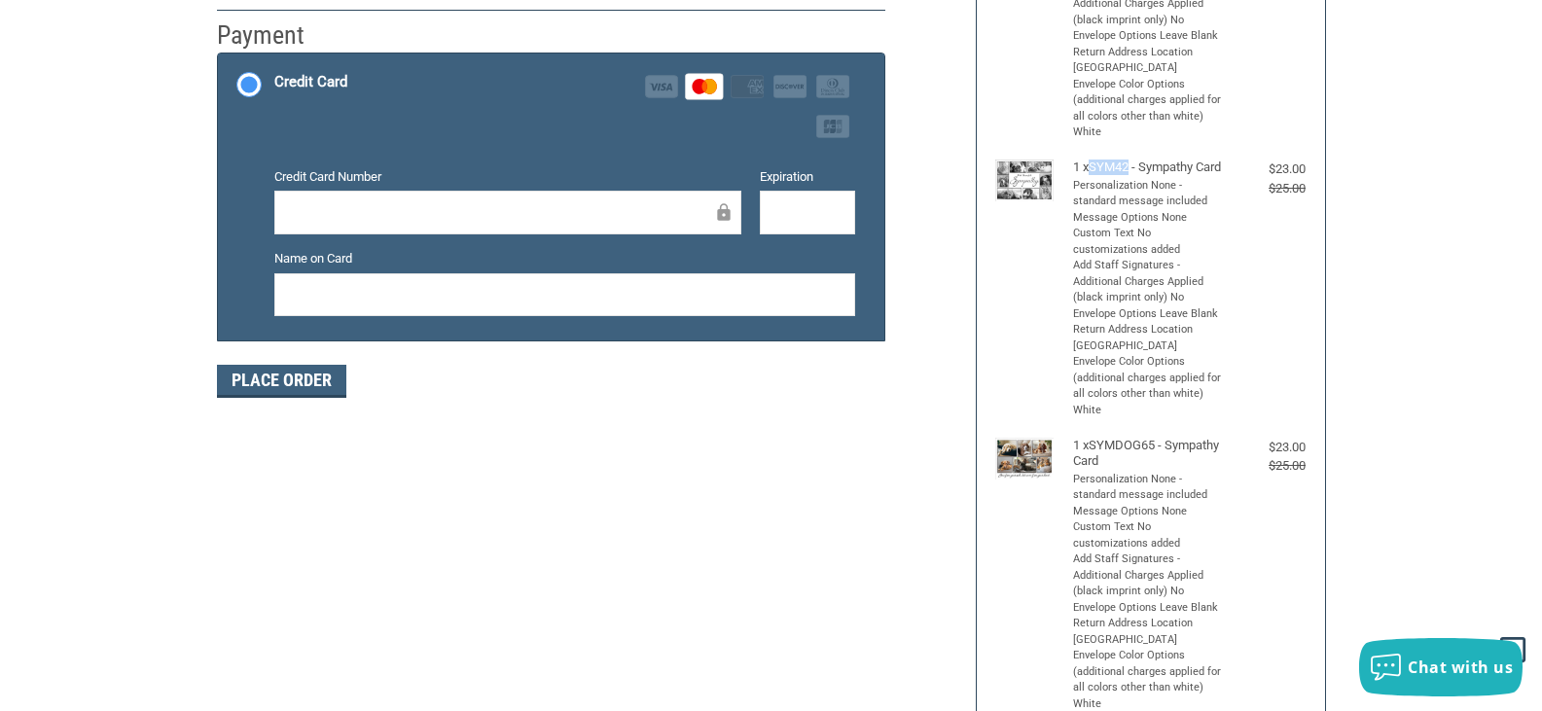
scroll to position [486, 0]
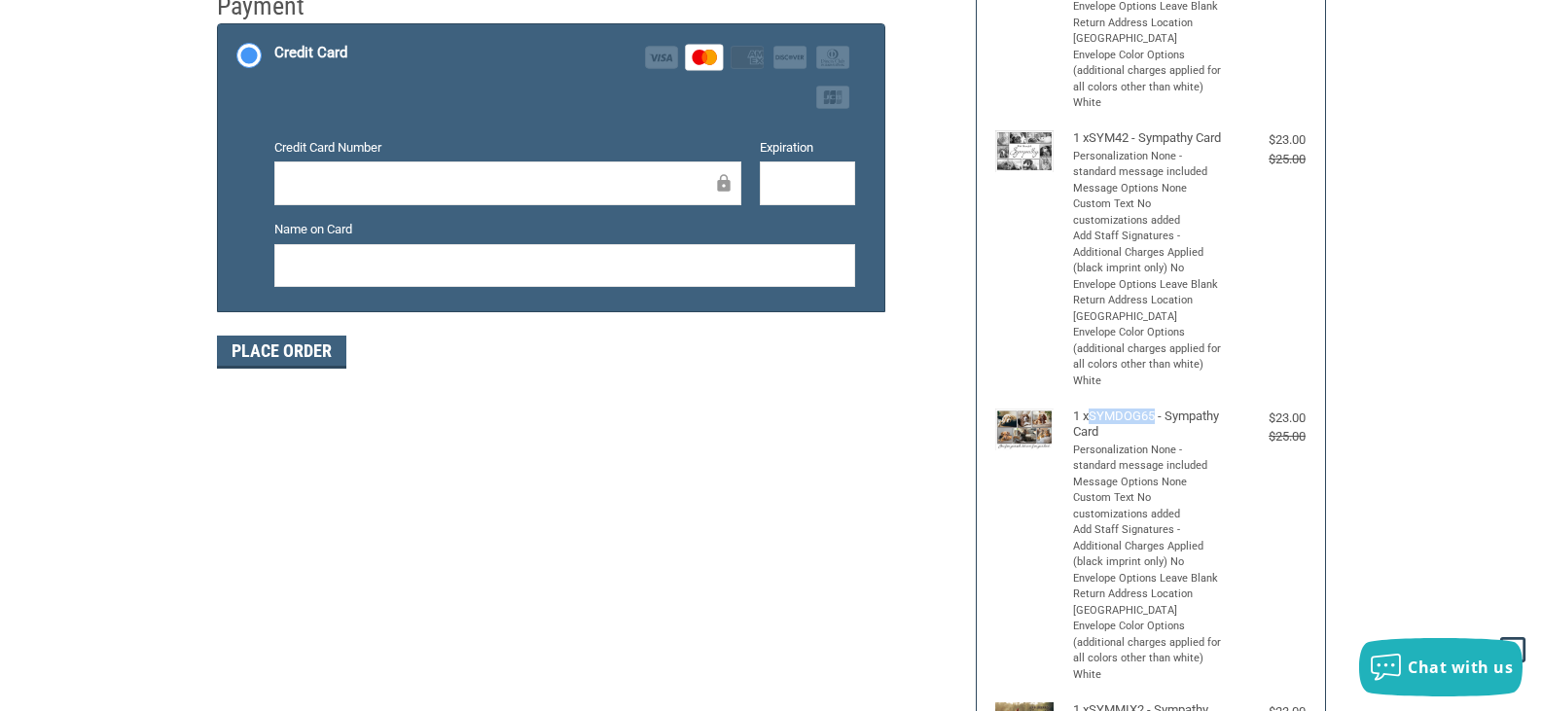
drag, startPoint x: 1095, startPoint y: 442, endPoint x: 1157, endPoint y: 448, distance: 62.6
click at [1157, 441] on h4 "1 x SYMDOG65 - Sympathy Card" at bounding box center [1148, 425] width 151 height 32
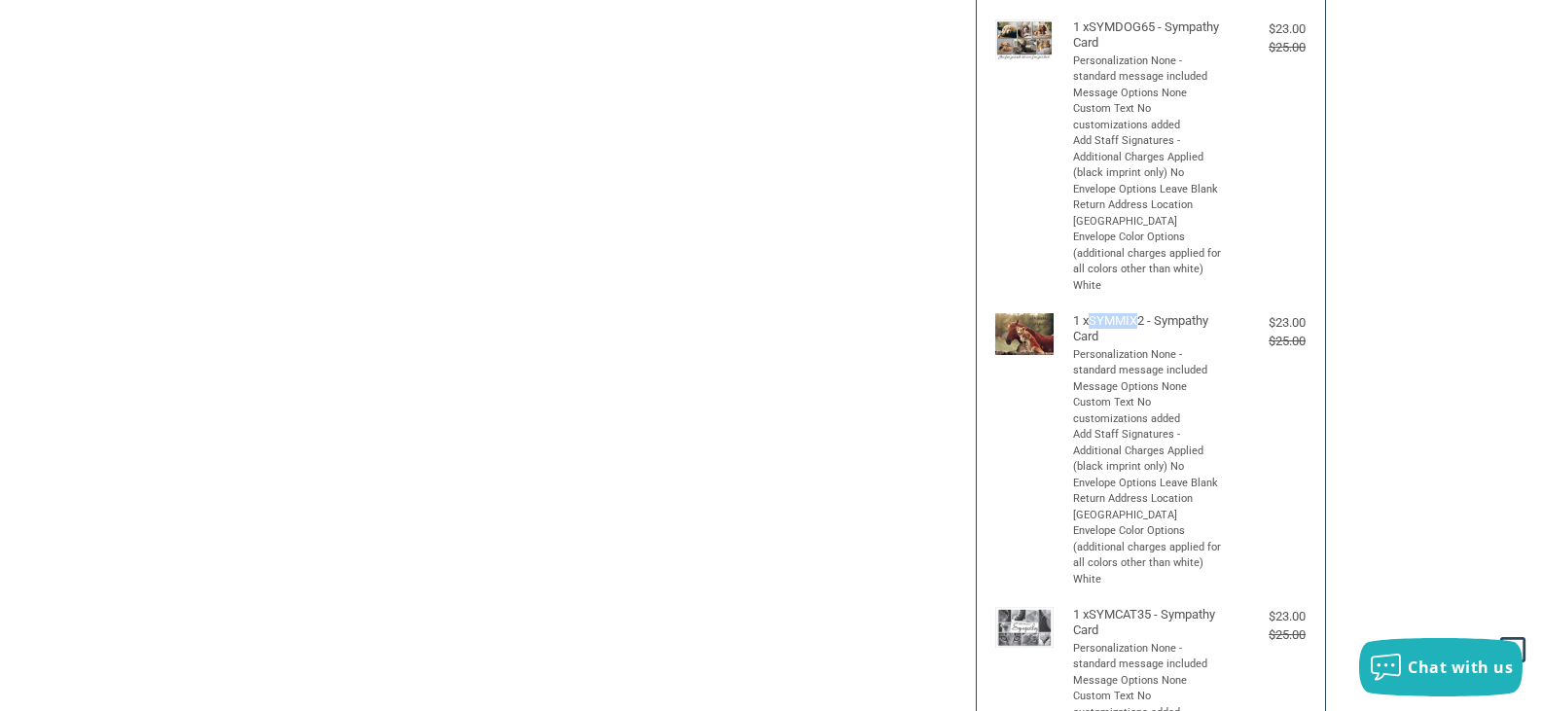
drag, startPoint x: 1095, startPoint y: 346, endPoint x: 1138, endPoint y: 353, distance: 43.3
click at [1138, 345] on h4 "1 x SYMMIX2 - Sympathy Card" at bounding box center [1148, 329] width 151 height 32
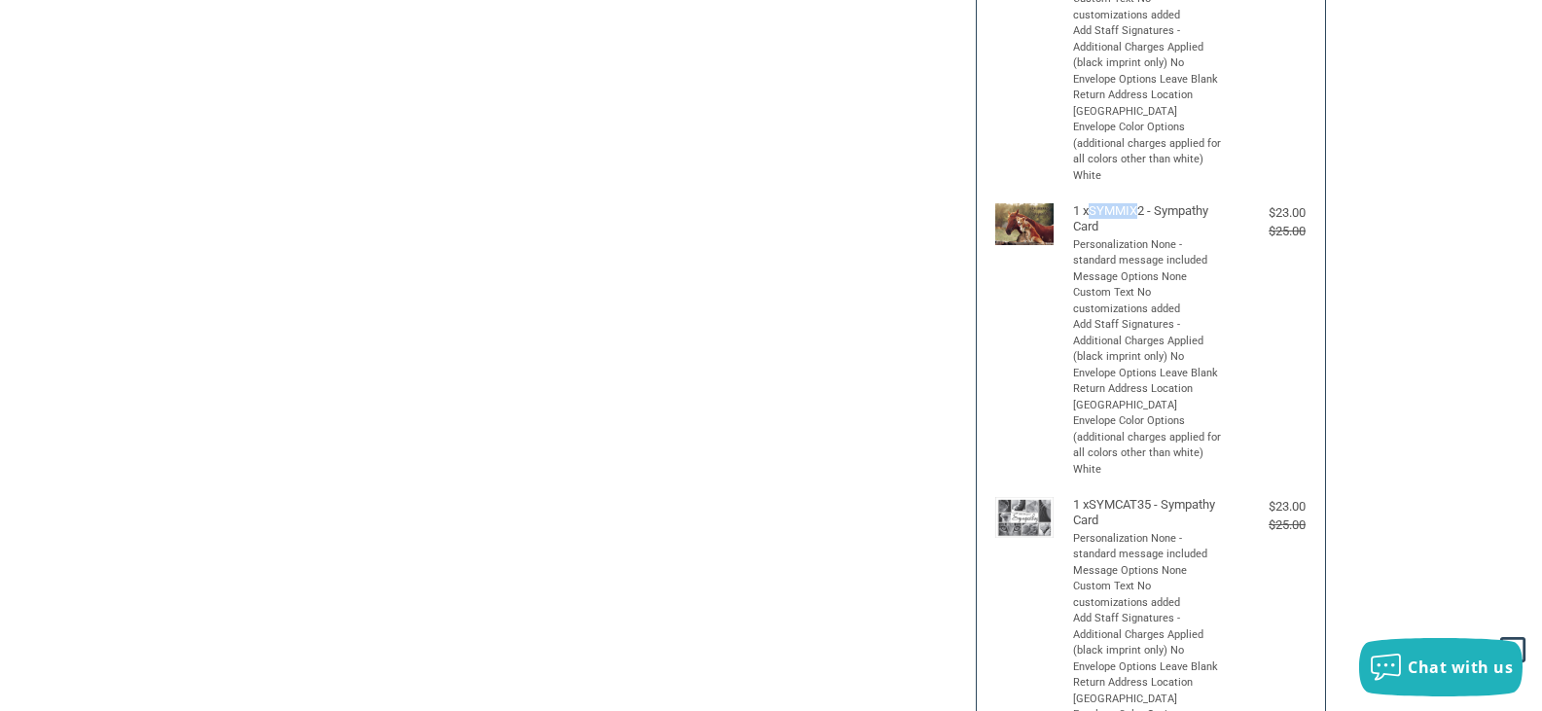
scroll to position [1167, 0]
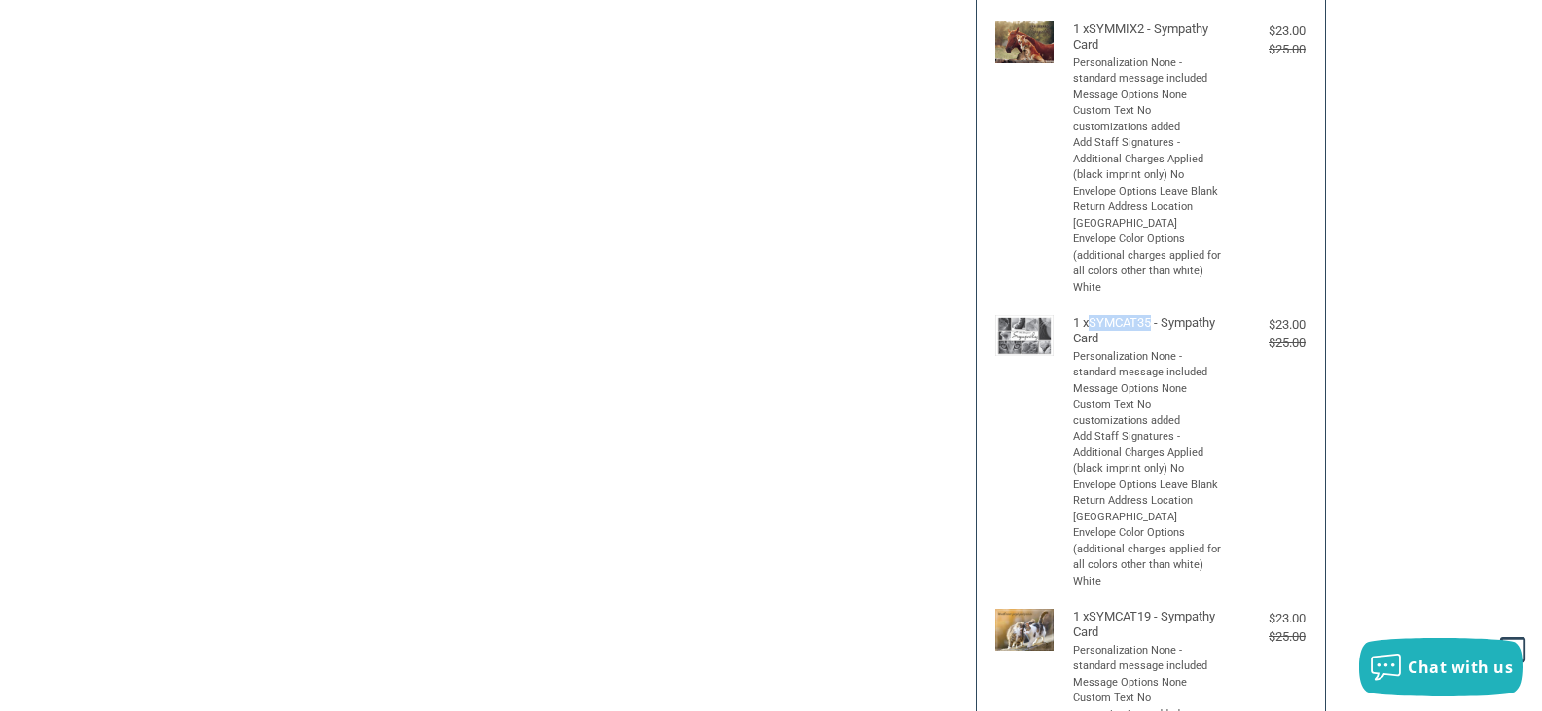
drag, startPoint x: 1093, startPoint y: 352, endPoint x: 1155, endPoint y: 354, distance: 61.3
click at [1155, 347] on h4 "1 x SYMCAT35 - Sympathy Card" at bounding box center [1148, 331] width 151 height 32
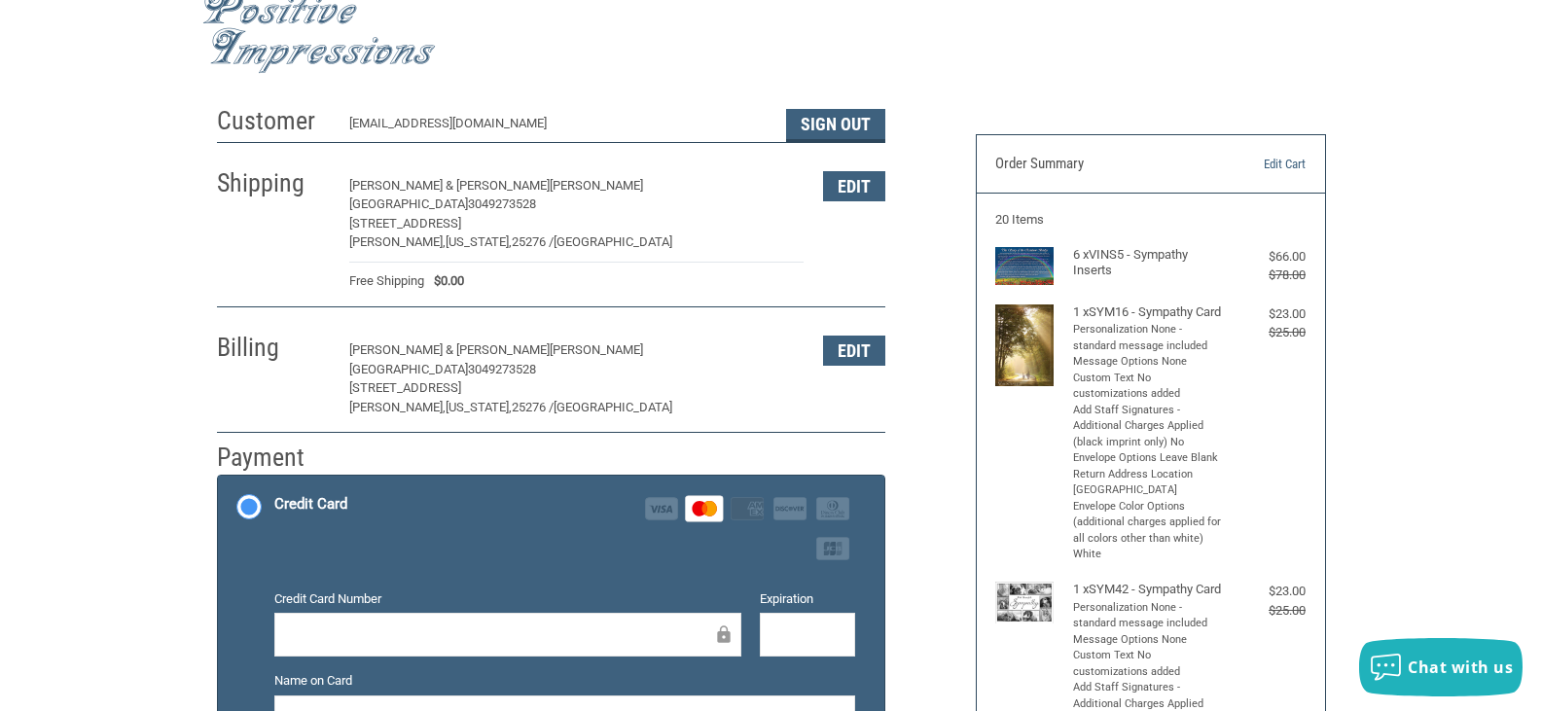
scroll to position [0, 0]
